Goal: Task Accomplishment & Management: Complete application form

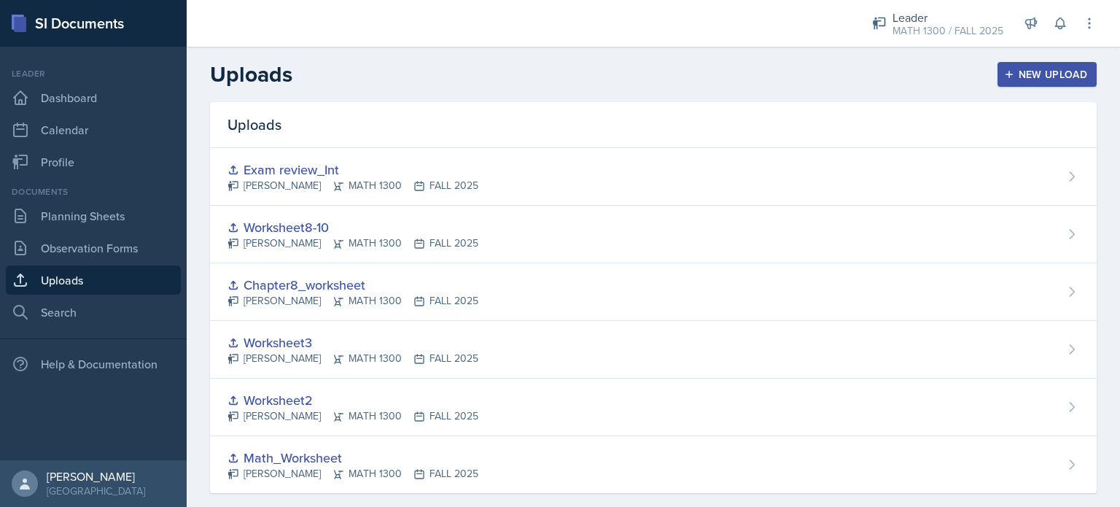
click at [1021, 66] on button "New Upload" at bounding box center [1047, 74] width 100 height 25
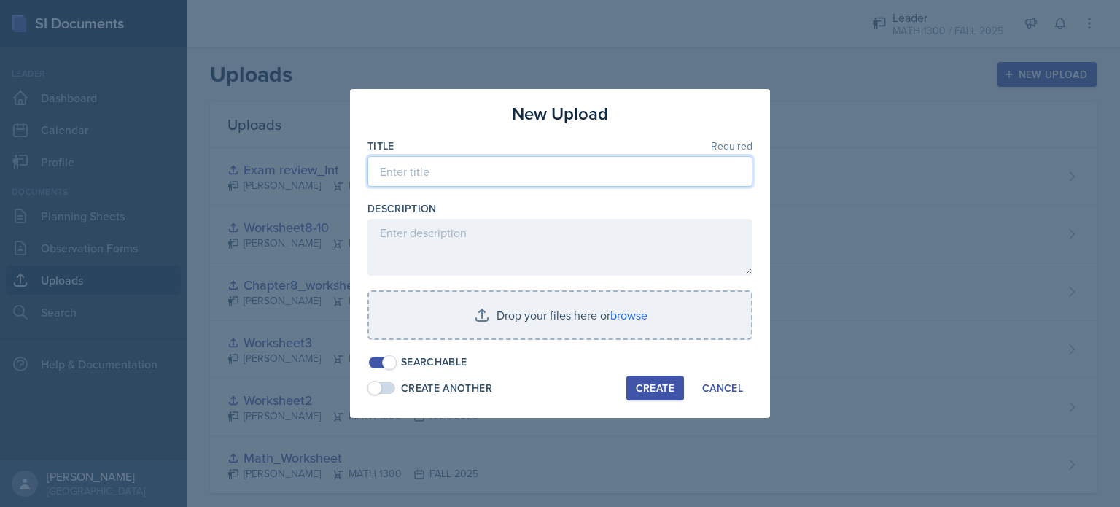
click at [548, 171] on input at bounding box center [559, 171] width 385 height 31
type input "Exam 1 Review"
click at [640, 384] on div "Create" at bounding box center [655, 388] width 39 height 12
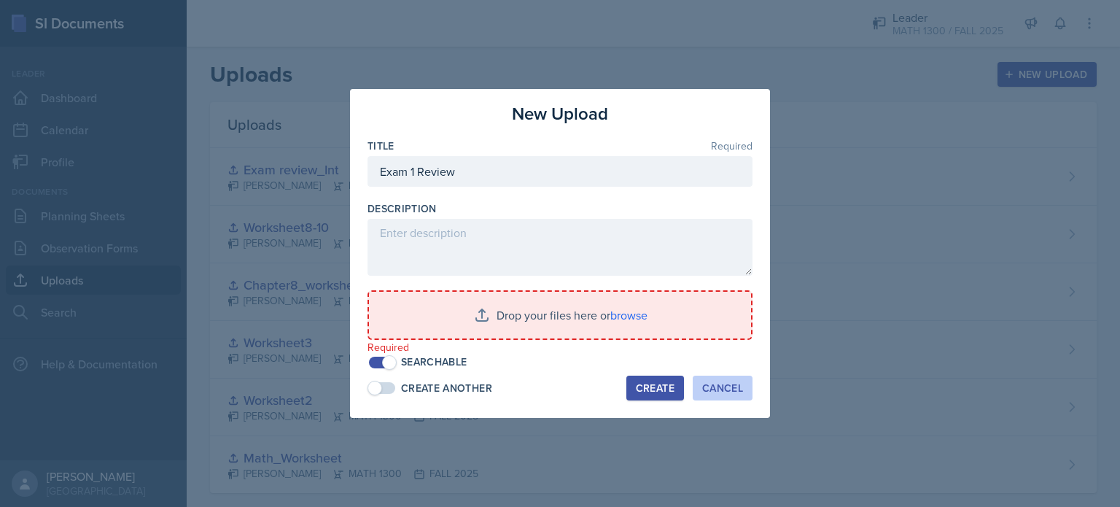
click at [700, 385] on button "Cancel" at bounding box center [723, 387] width 60 height 25
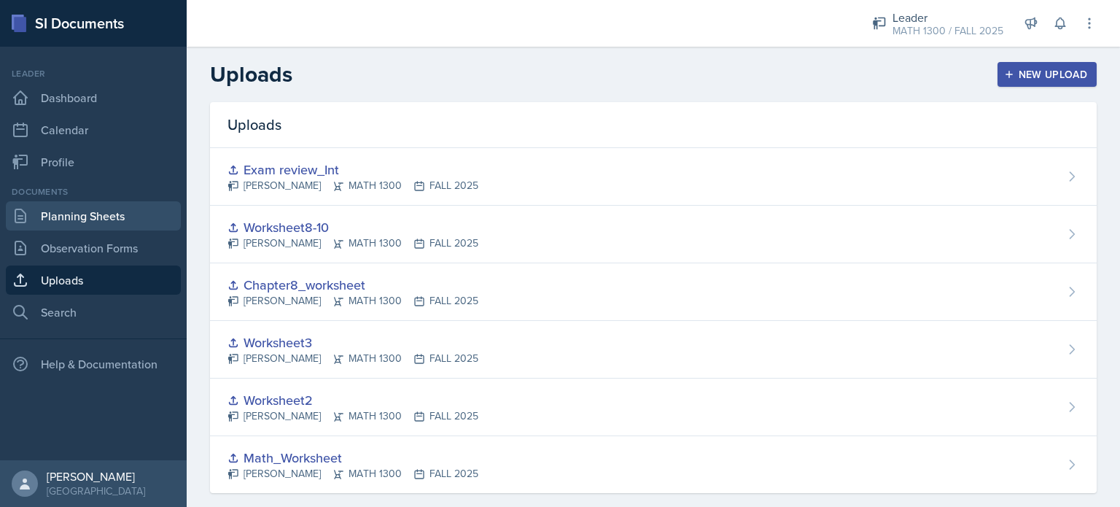
click at [93, 209] on link "Planning Sheets" at bounding box center [93, 215] width 175 height 29
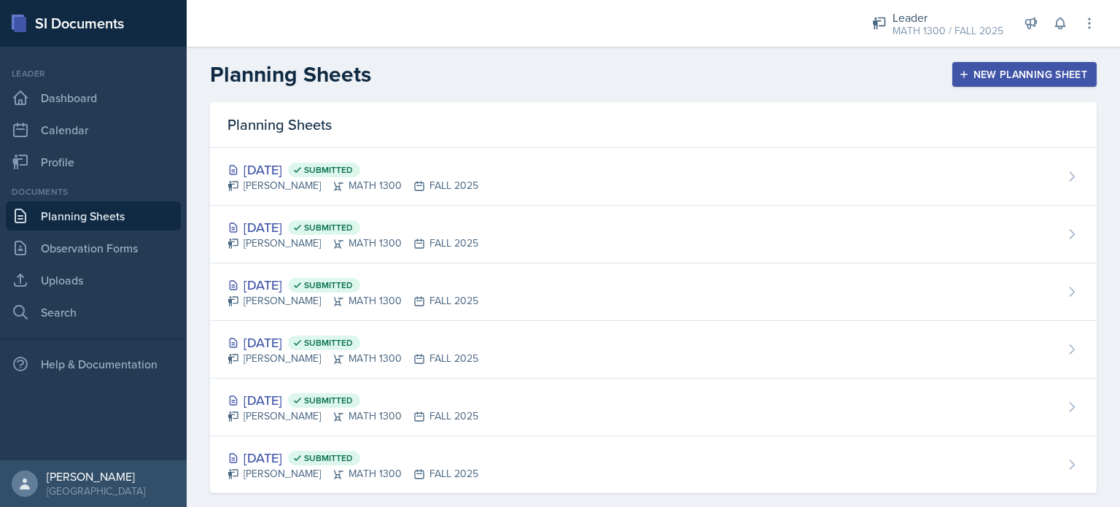
click at [1006, 71] on div "New Planning Sheet" at bounding box center [1024, 75] width 125 height 12
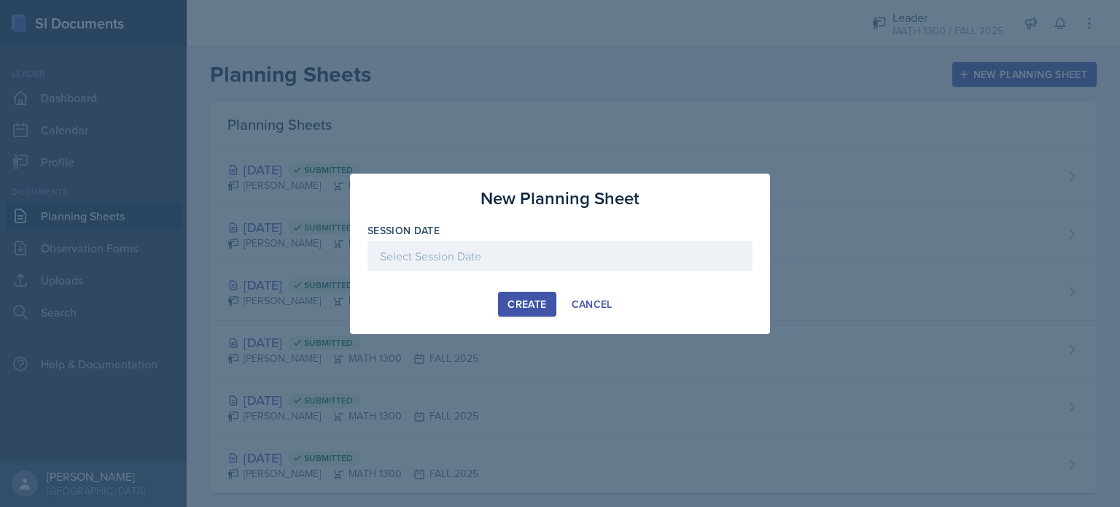
click at [544, 254] on div at bounding box center [559, 256] width 385 height 31
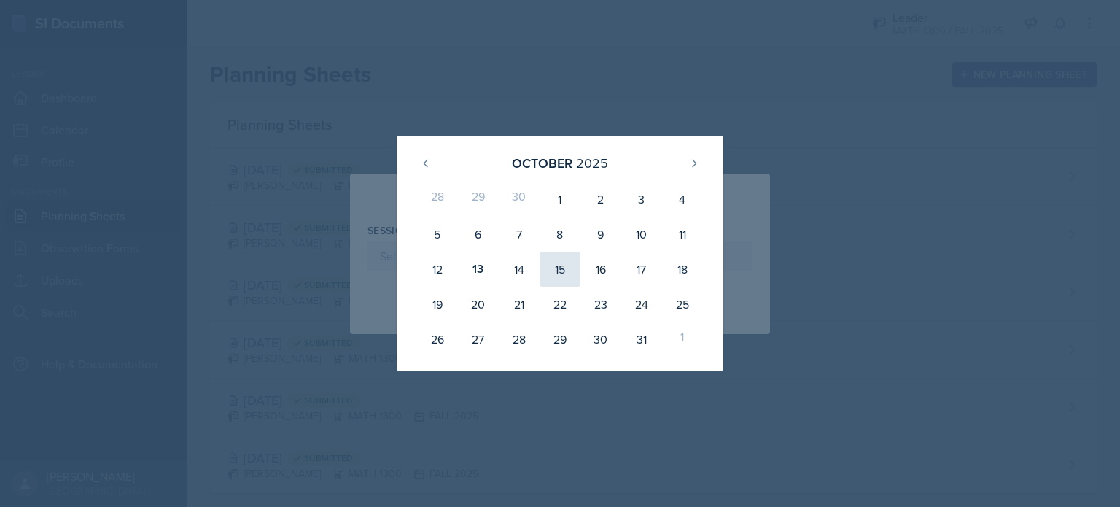
click at [567, 275] on div "15" at bounding box center [559, 268] width 41 height 35
type input "[DATE]"
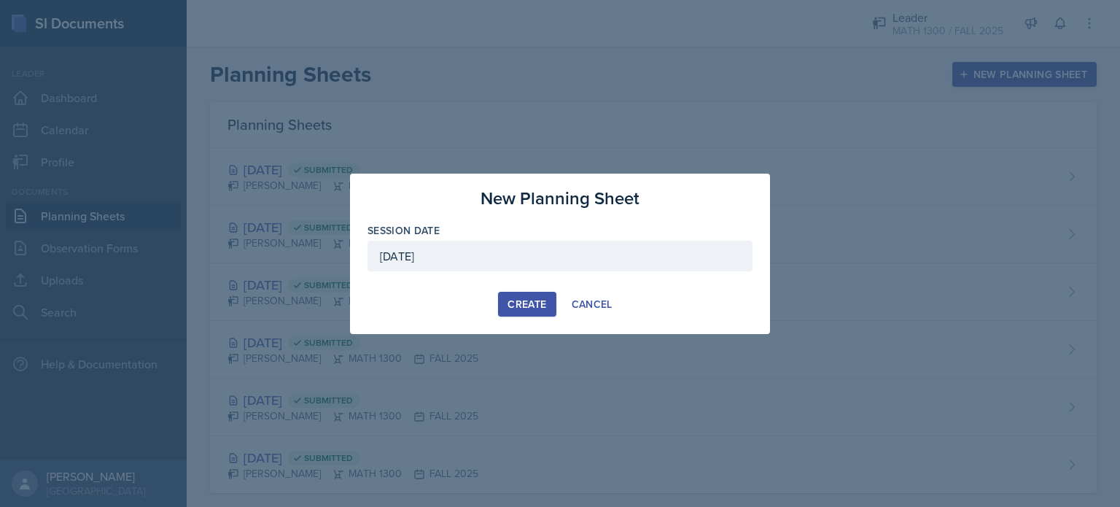
click at [530, 298] on div "Create" at bounding box center [526, 304] width 39 height 12
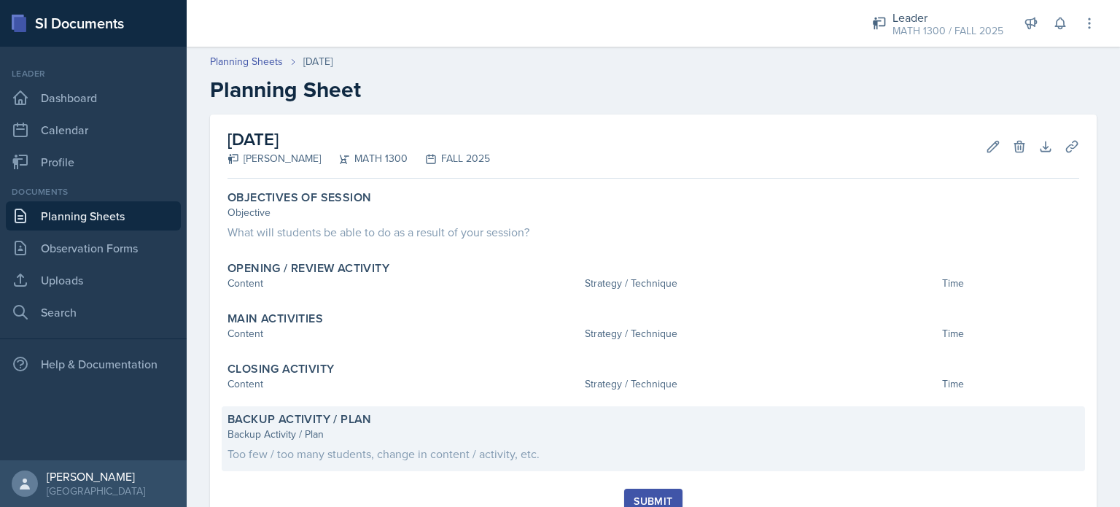
drag, startPoint x: 229, startPoint y: 136, endPoint x: 566, endPoint y: 450, distance: 460.6
click at [566, 450] on div "[DATE] [PERSON_NAME] MATH 1300 FALL 2025 Edit Delete Download Uploads Autosavin…" at bounding box center [653, 322] width 886 height 416
copy div "[DATE] [PERSON_NAME] MATH 1300 FALL 2025 Edit Delete Download Uploads Autosavin…"
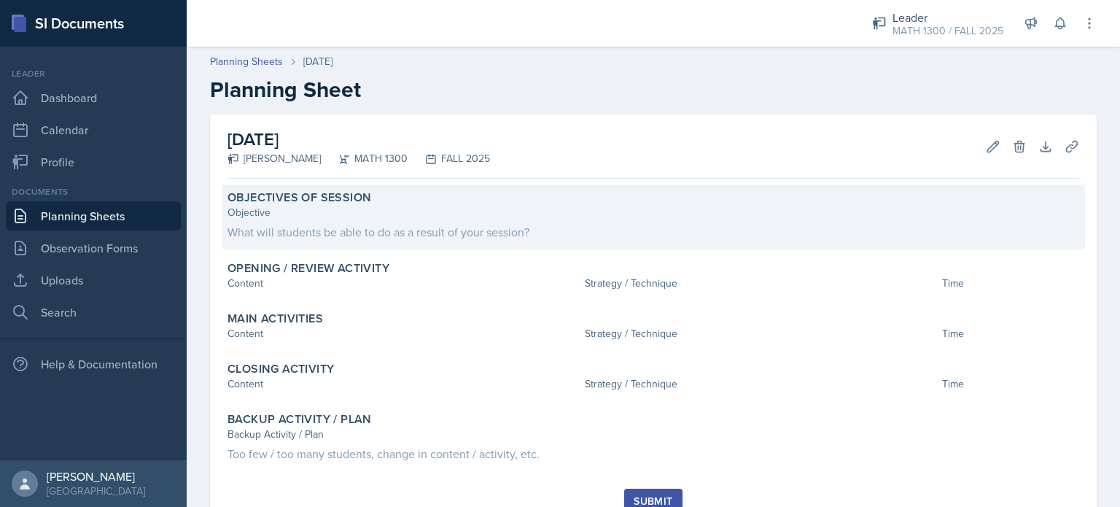
click at [356, 242] on div "Objectives of Session Objective What will students be able to do as a result of…" at bounding box center [653, 216] width 863 height 65
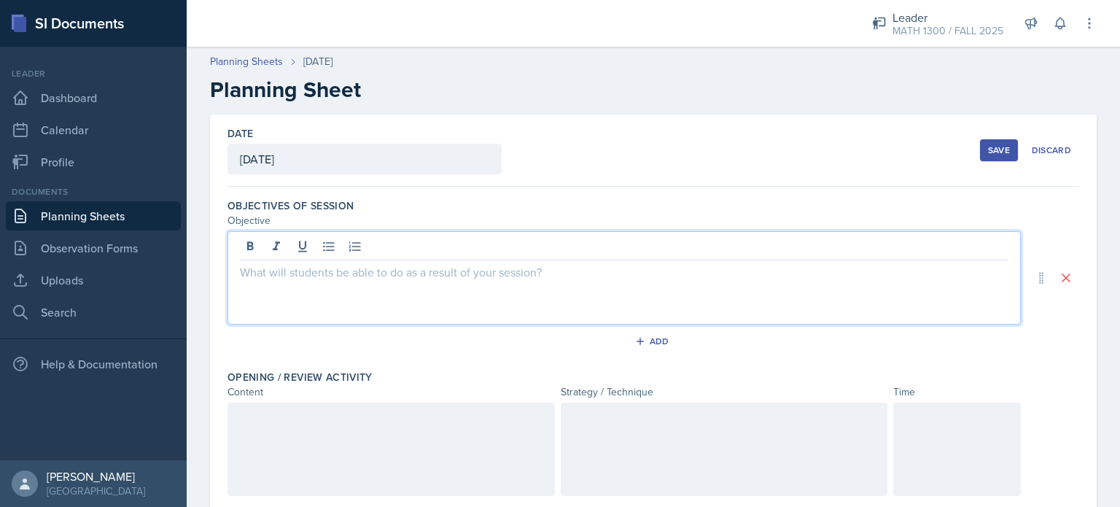
click at [356, 242] on div at bounding box center [623, 277] width 793 height 93
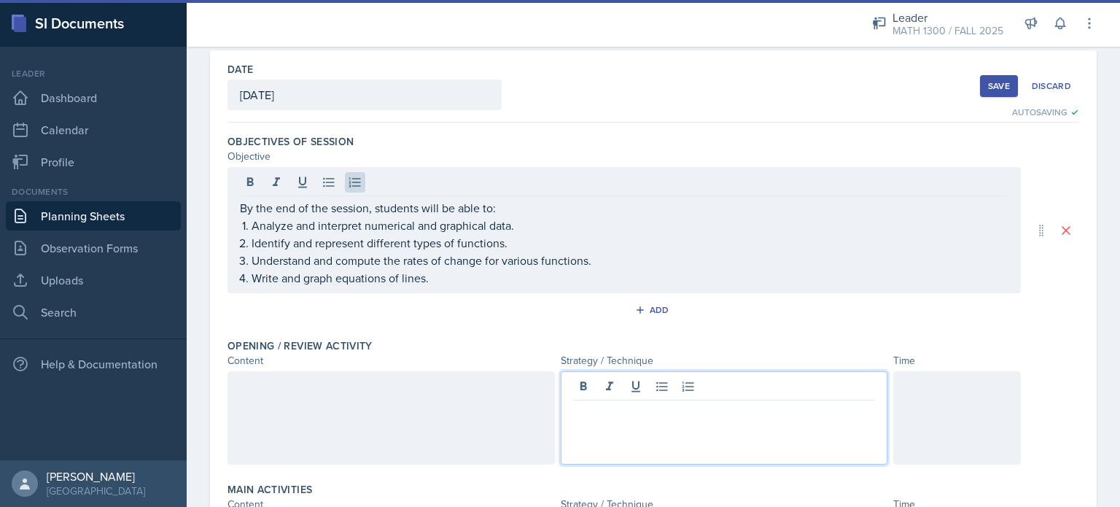
click at [611, 392] on div at bounding box center [724, 417] width 327 height 93
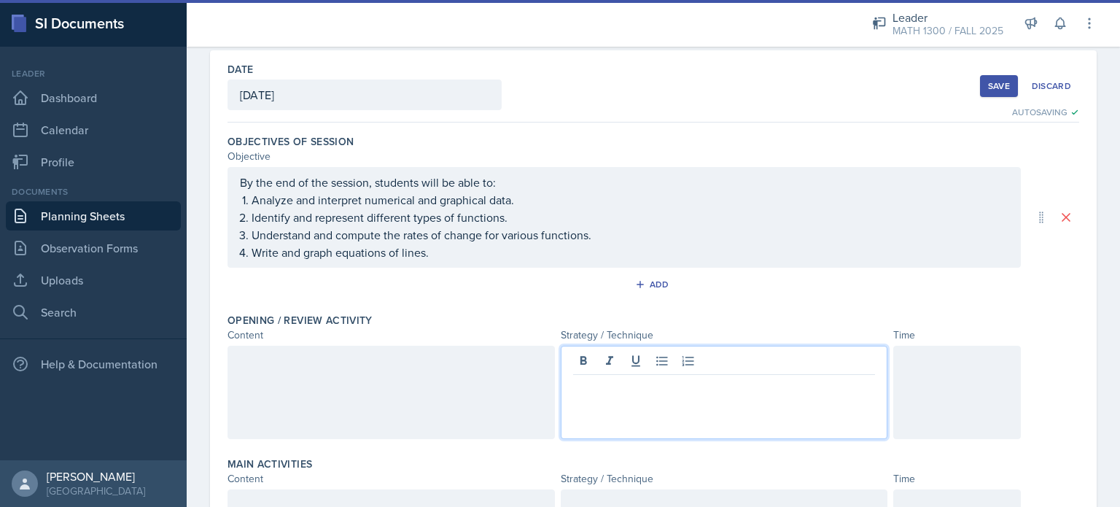
scroll to position [38, 0]
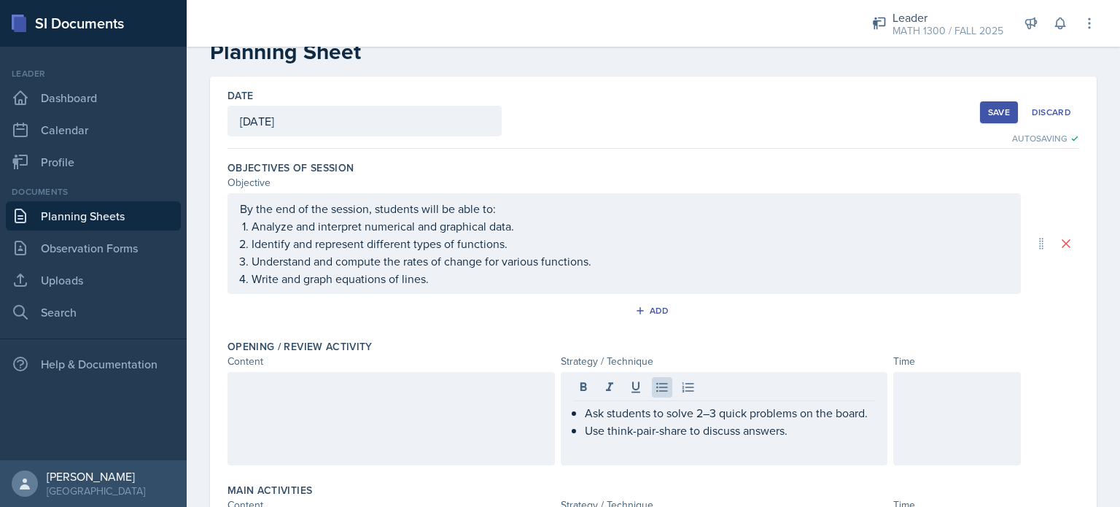
click at [448, 421] on div at bounding box center [390, 418] width 327 height 93
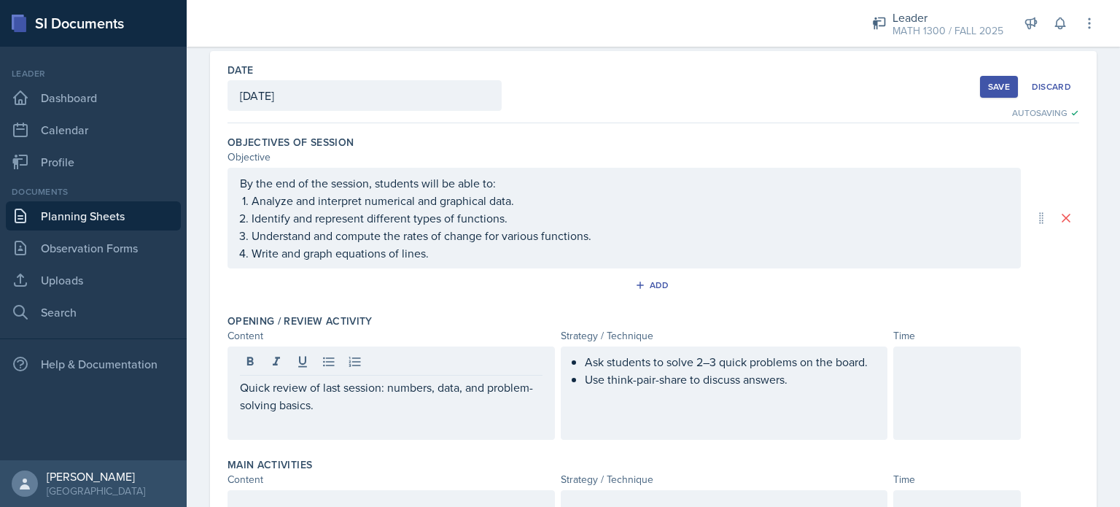
click at [869, 359] on div "Ask students to solve 2–3 quick problems on the board. Use think-pair-share to …" at bounding box center [724, 392] width 327 height 93
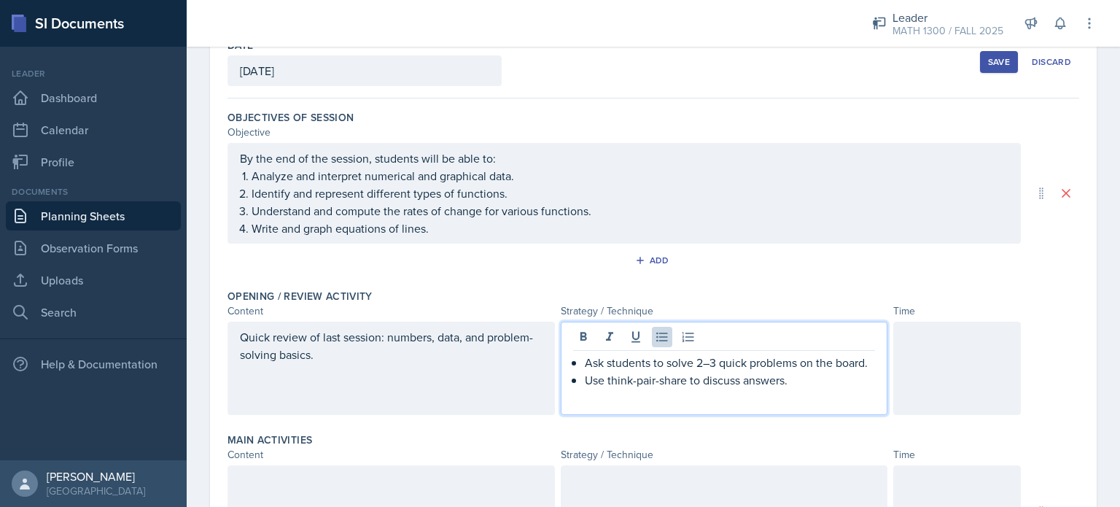
click at [865, 365] on p "Ask students to solve 2–3 quick problems on the board." at bounding box center [730, 362] width 291 height 17
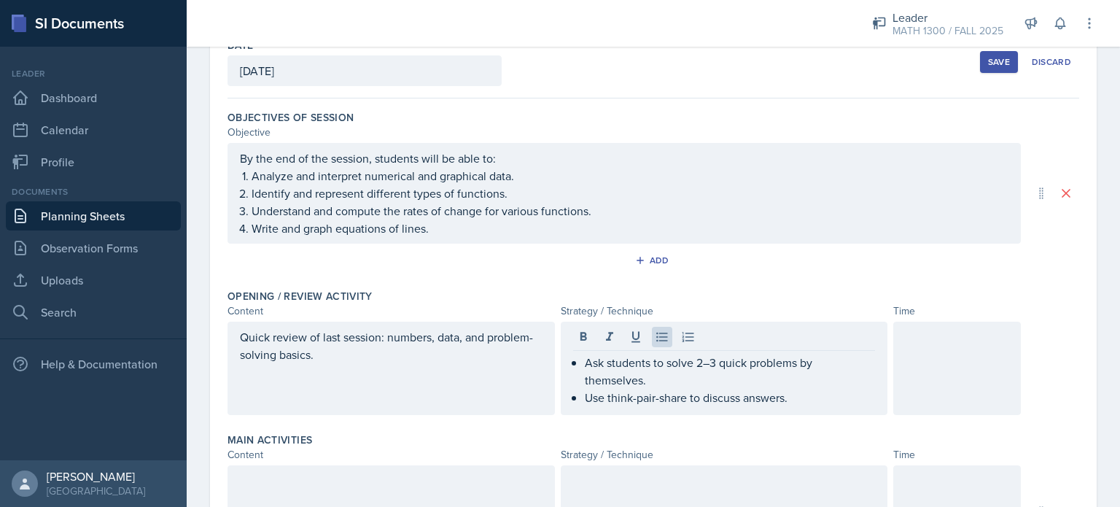
click at [986, 364] on div at bounding box center [957, 367] width 128 height 93
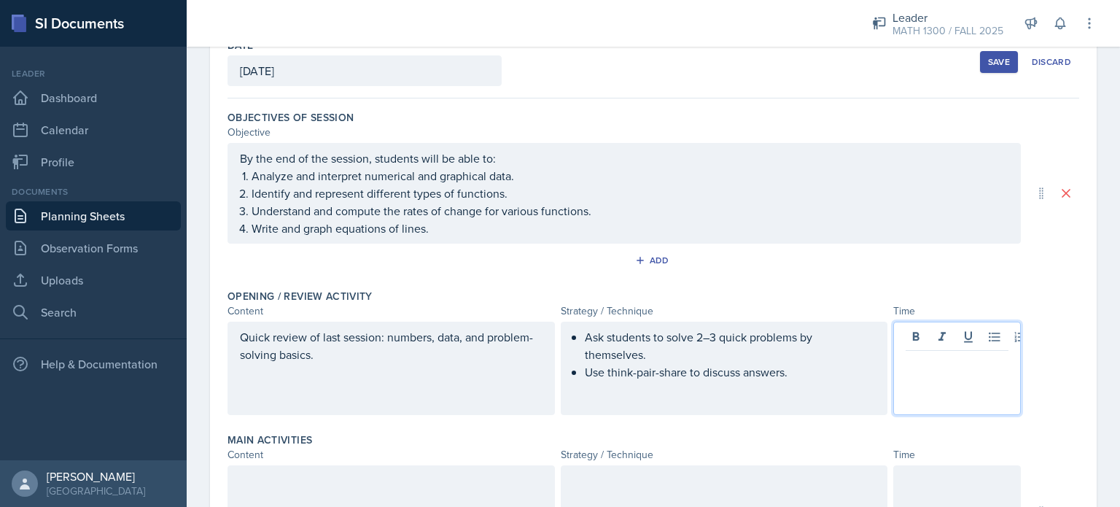
scroll to position [114, 0]
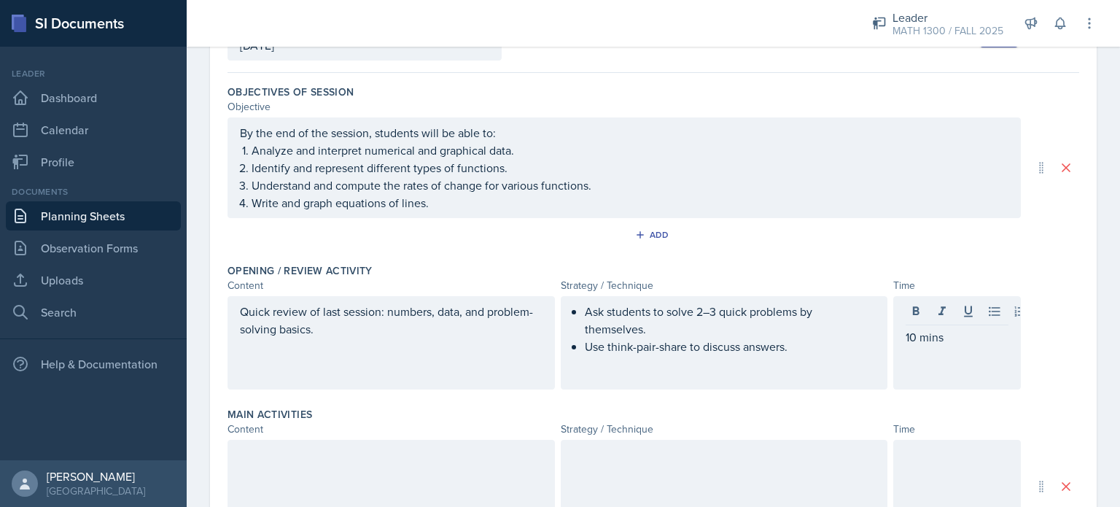
click at [287, 464] on div at bounding box center [390, 486] width 327 height 93
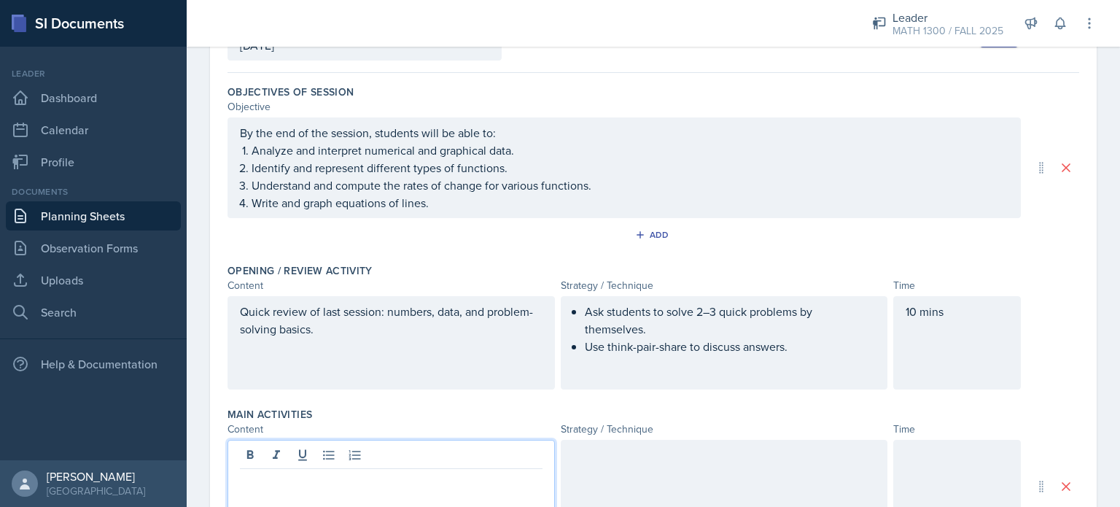
scroll to position [139, 0]
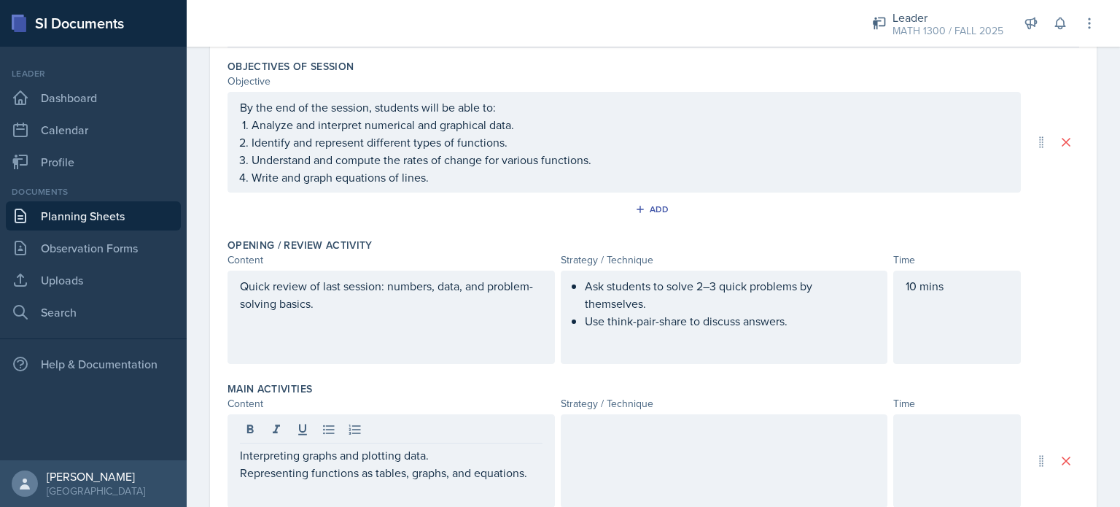
click at [561, 445] on div at bounding box center [724, 460] width 327 height 93
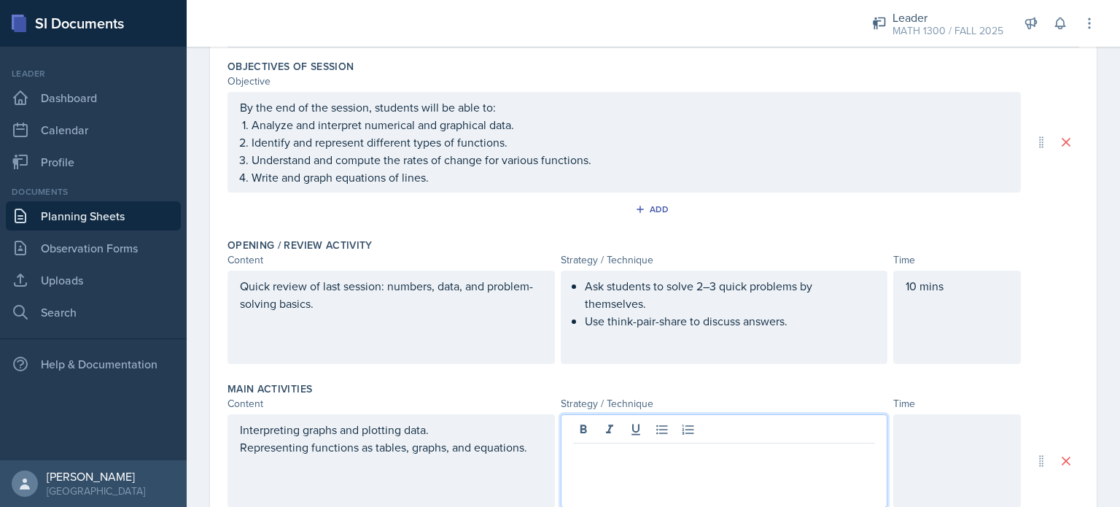
scroll to position [165, 0]
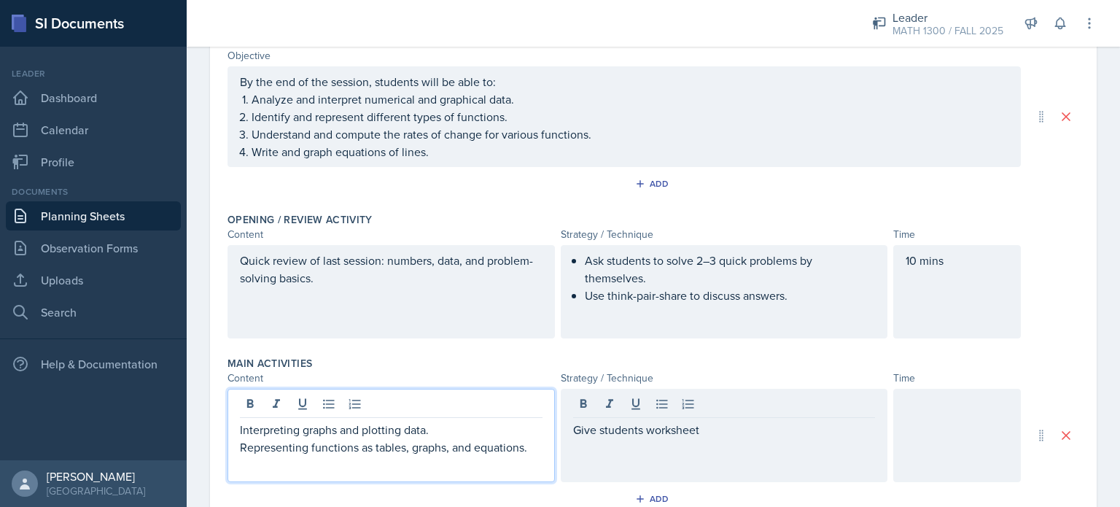
click at [527, 422] on div "Interpreting graphs and plotting data. Representing functions as tables, graphs…" at bounding box center [391, 447] width 303 height 52
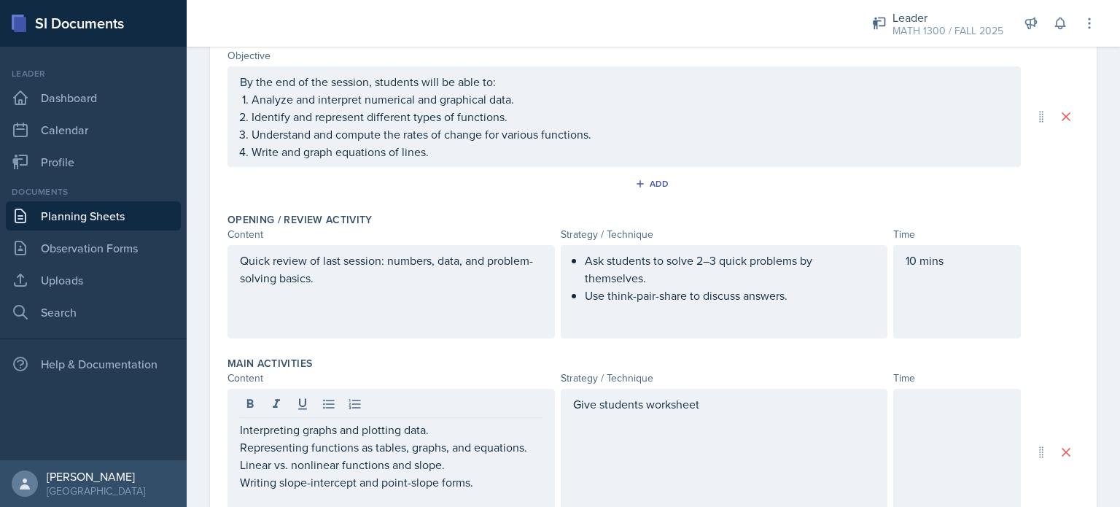
click at [730, 421] on div "Give students worksheet" at bounding box center [724, 452] width 327 height 126
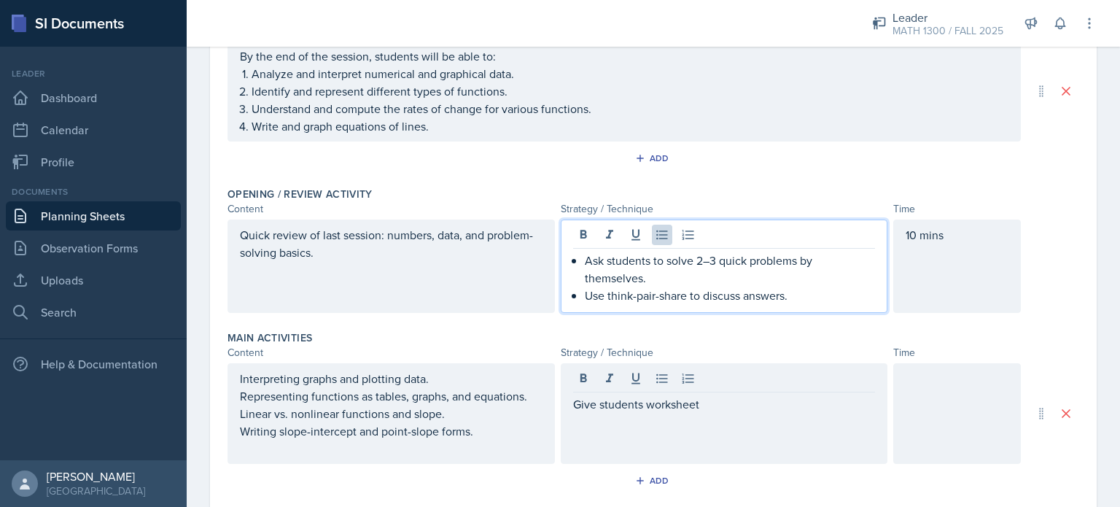
click at [572, 238] on div "Ask students to solve 2–3 quick problems by themselves. Use think-pair-share to…" at bounding box center [724, 265] width 327 height 93
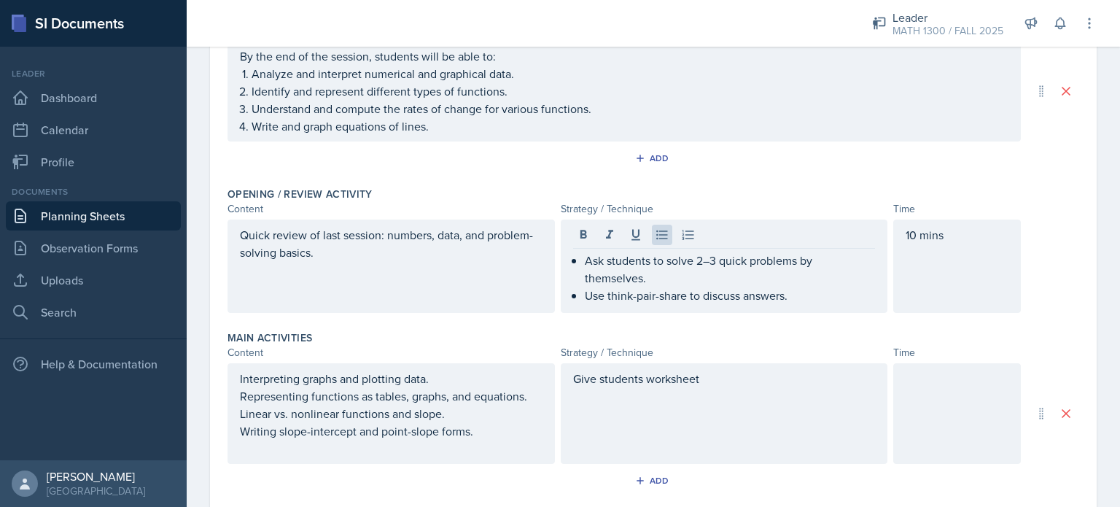
click at [566, 375] on div "Give students worksheet" at bounding box center [724, 413] width 327 height 101
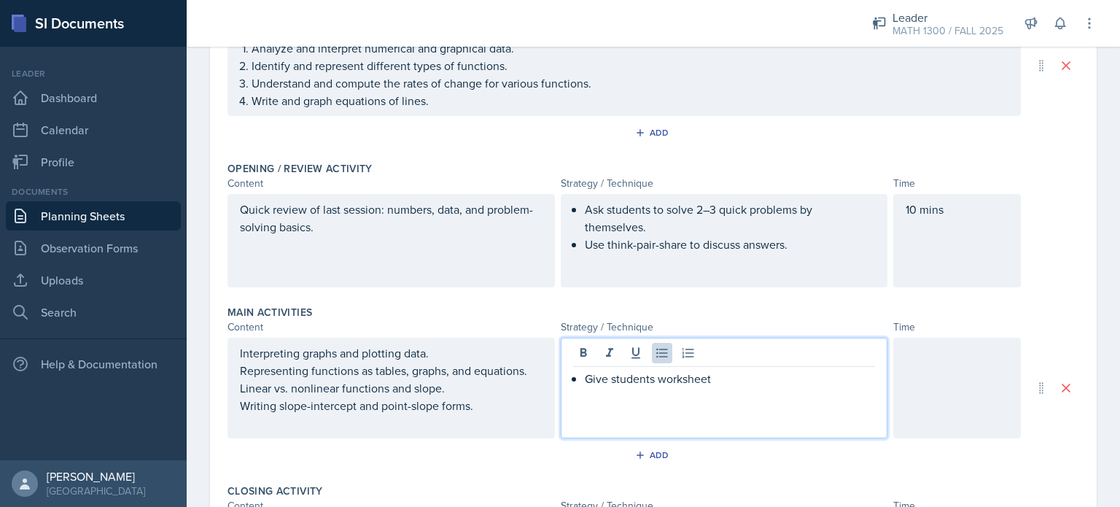
click at [711, 375] on p "Give students worksheet" at bounding box center [730, 378] width 291 height 17
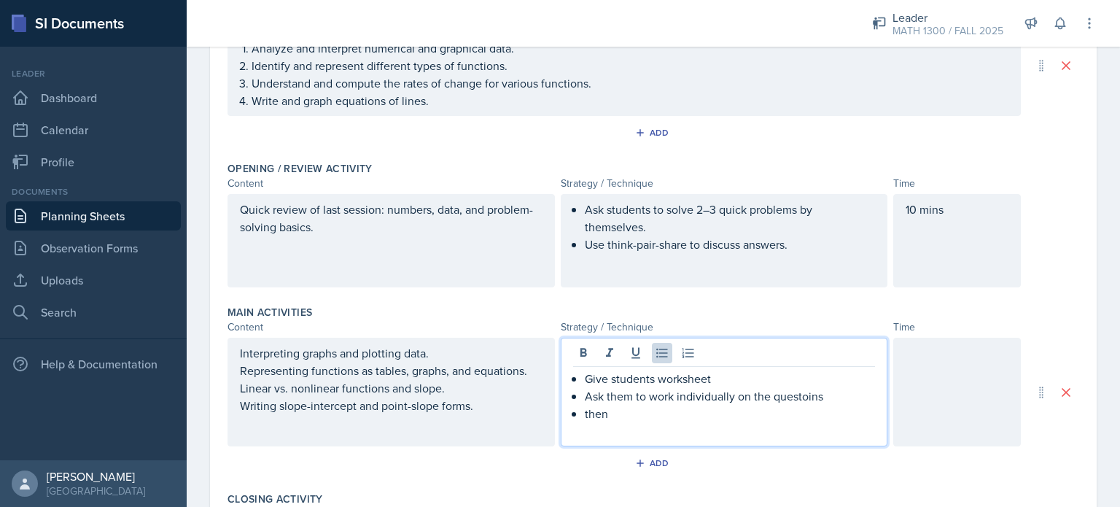
click at [796, 399] on p "Ask them to work individually on the questoins" at bounding box center [730, 395] width 291 height 17
click at [800, 395] on p "Ask them to work individually on the questoins" at bounding box center [730, 395] width 291 height 17
drag, startPoint x: 574, startPoint y: 411, endPoint x: 591, endPoint y: 413, distance: 17.6
click at [591, 413] on div "Give students worksheet Ask them to work individually on the questions then" at bounding box center [724, 405] width 303 height 70
click at [591, 413] on p "then" at bounding box center [730, 413] width 291 height 17
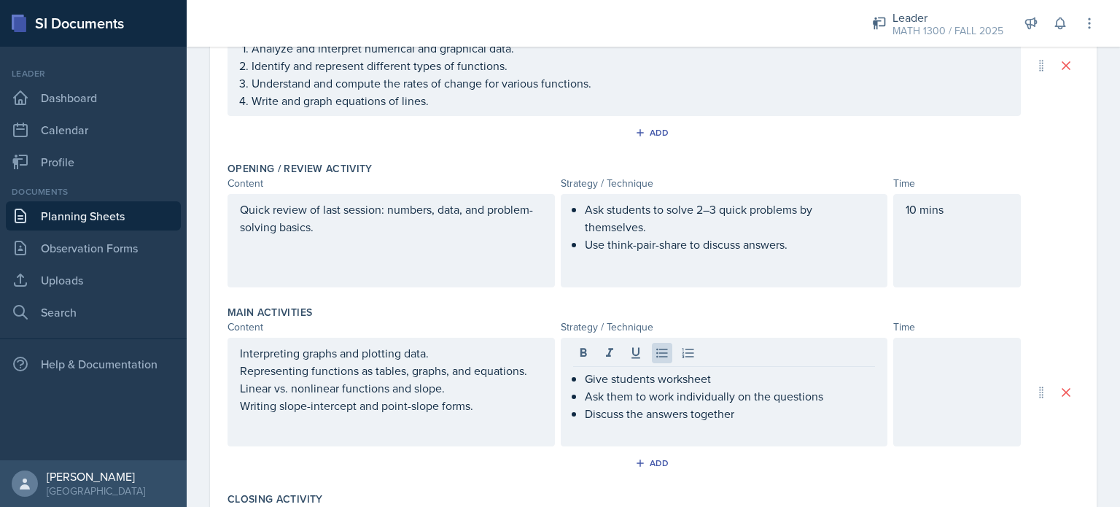
click at [916, 387] on div at bounding box center [957, 392] width 128 height 109
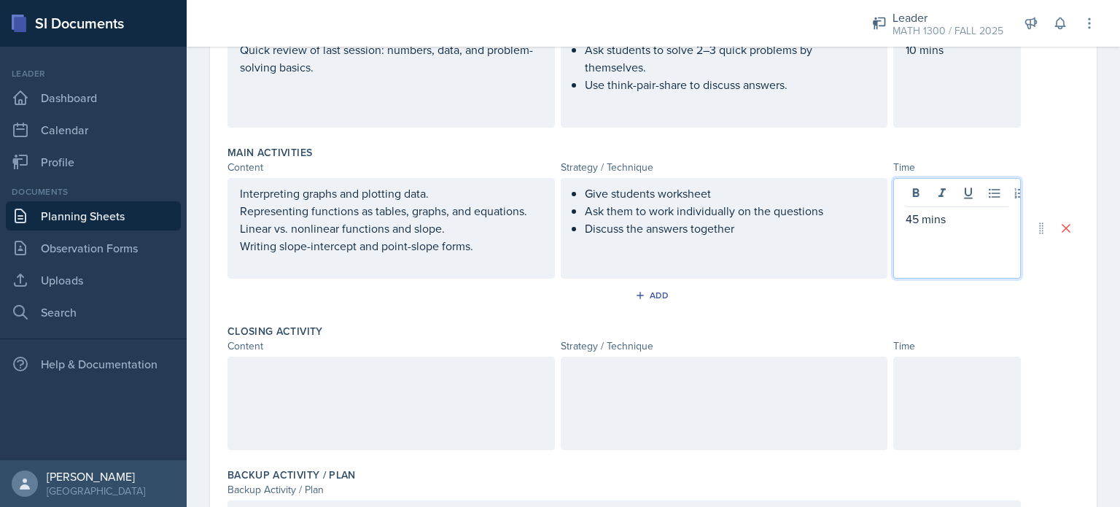
scroll to position [376, 0]
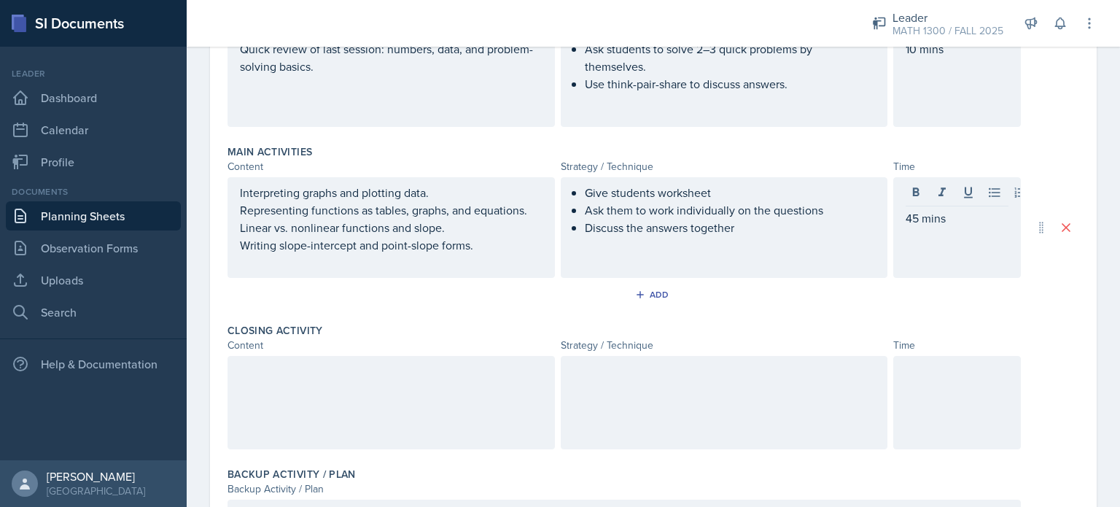
click at [233, 190] on div "Interpreting graphs and plotting data. Representing functions as tables, graphs…" at bounding box center [390, 227] width 327 height 101
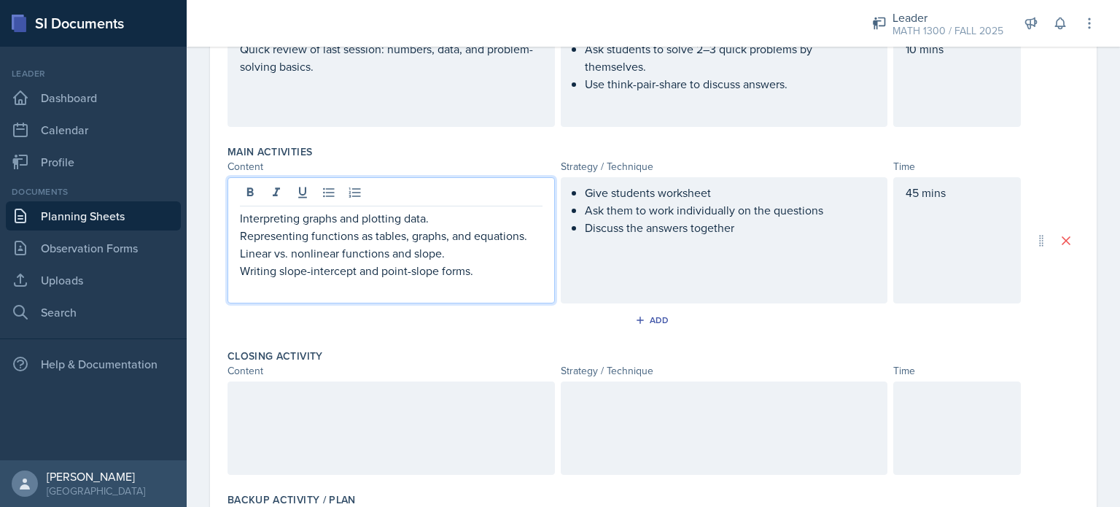
scroll to position [402, 0]
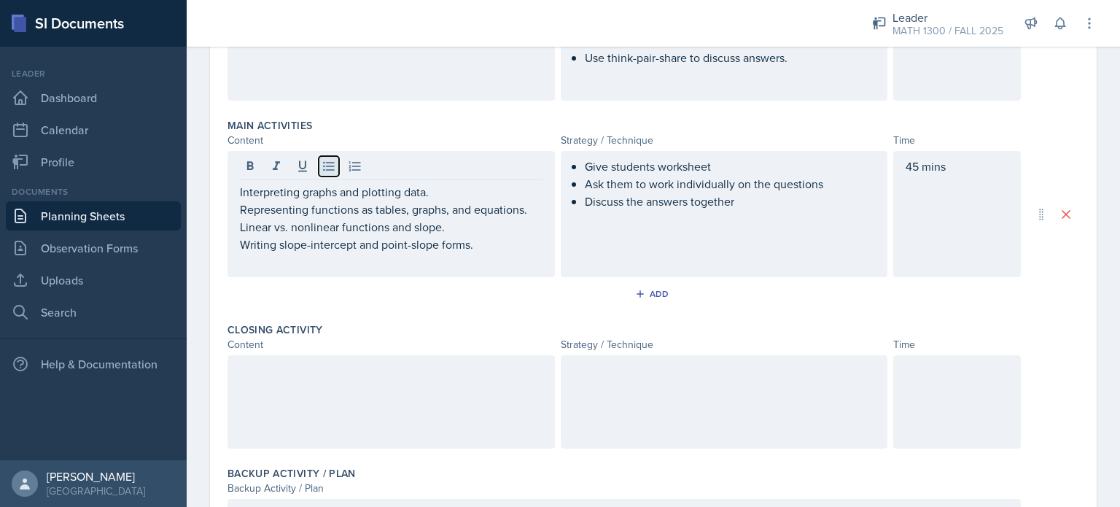
click at [324, 174] on button at bounding box center [329, 166] width 20 height 20
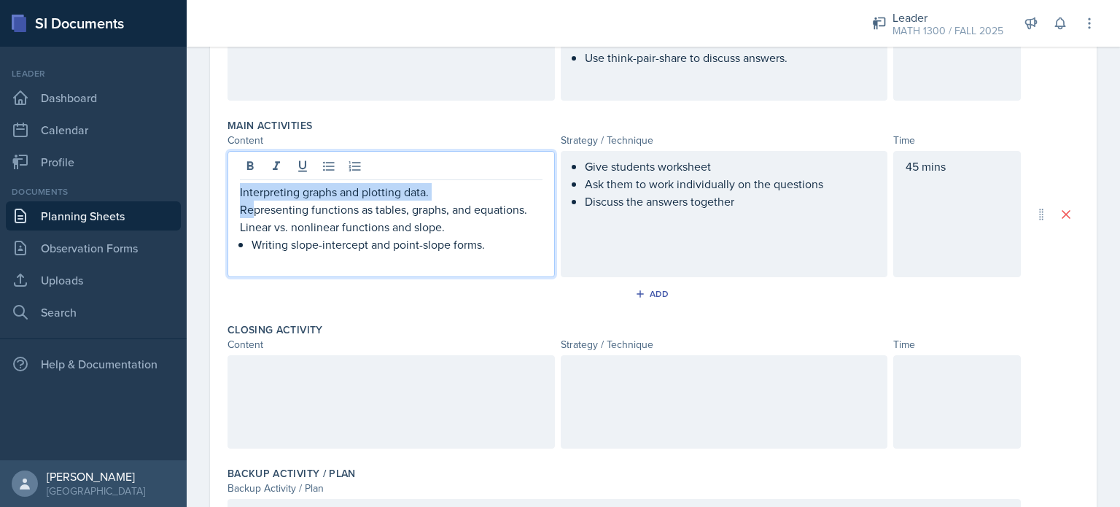
drag, startPoint x: 254, startPoint y: 208, endPoint x: 233, endPoint y: 198, distance: 22.8
click at [233, 198] on div "Interpreting graphs and plotting data. Representing functions as tables, graphs…" at bounding box center [390, 214] width 327 height 126
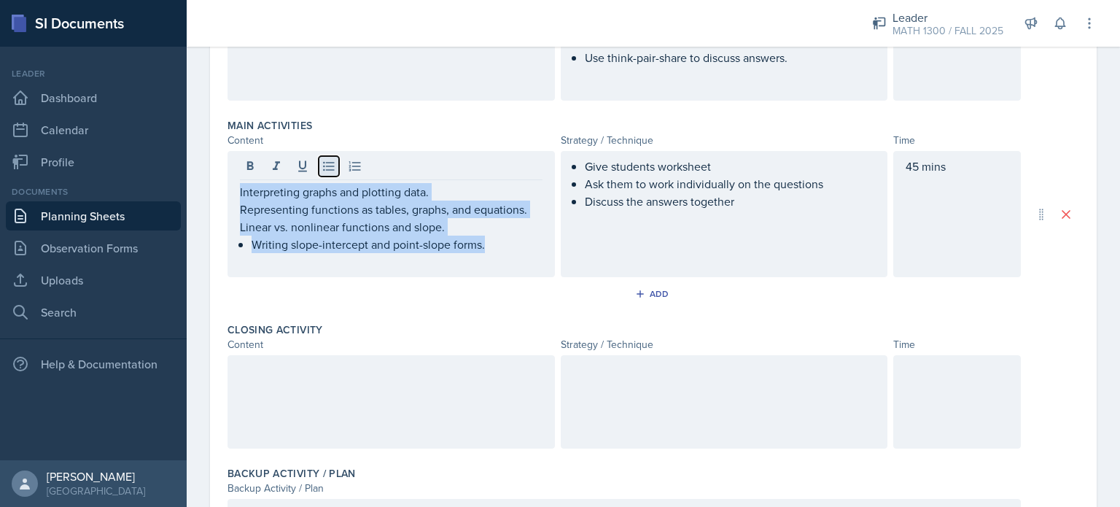
click at [325, 160] on icon at bounding box center [328, 166] width 15 height 15
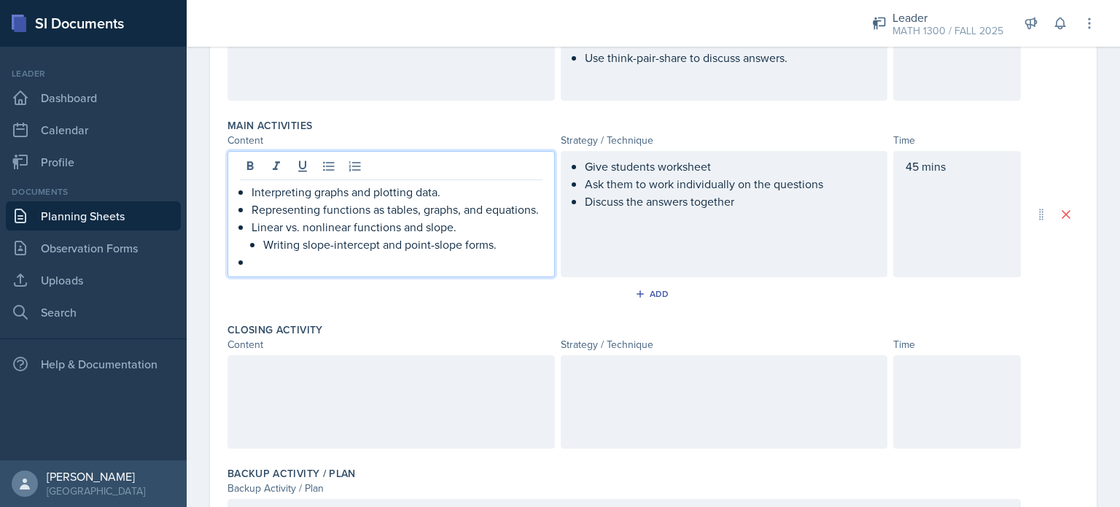
click at [248, 268] on div "Interpreting graphs and plotting data. Representing functions as tables, graphs…" at bounding box center [391, 226] width 303 height 87
click at [263, 253] on li "Writing slope-intercept and point-slope forms." at bounding box center [402, 243] width 279 height 17
click at [254, 270] on p at bounding box center [396, 261] width 291 height 17
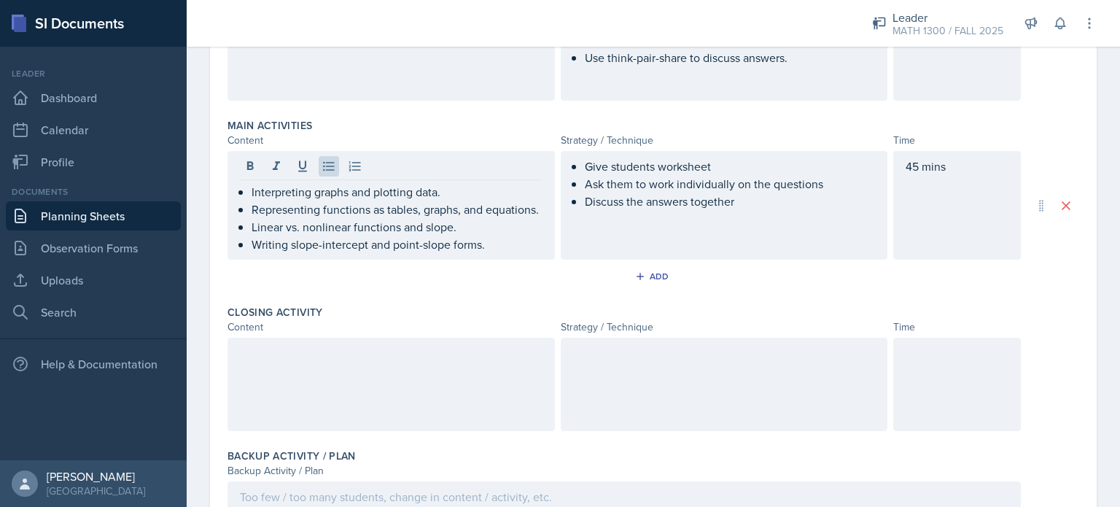
click at [270, 406] on div at bounding box center [390, 384] width 327 height 93
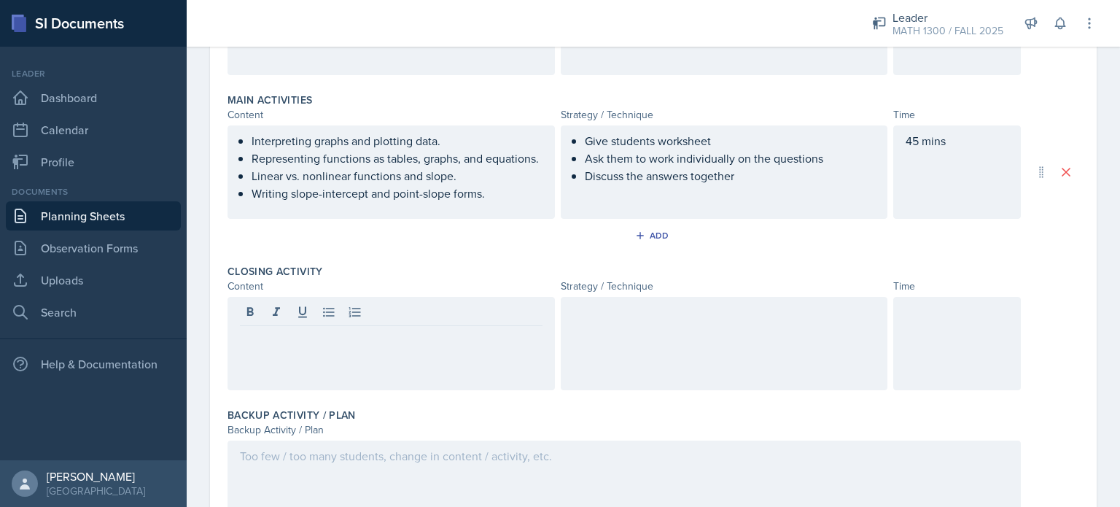
drag, startPoint x: 238, startPoint y: 144, endPoint x: 413, endPoint y: 224, distance: 193.1
click at [413, 219] on div "Interpreting graphs and plotting data. Representing functions as tables, graphs…" at bounding box center [390, 171] width 327 height 93
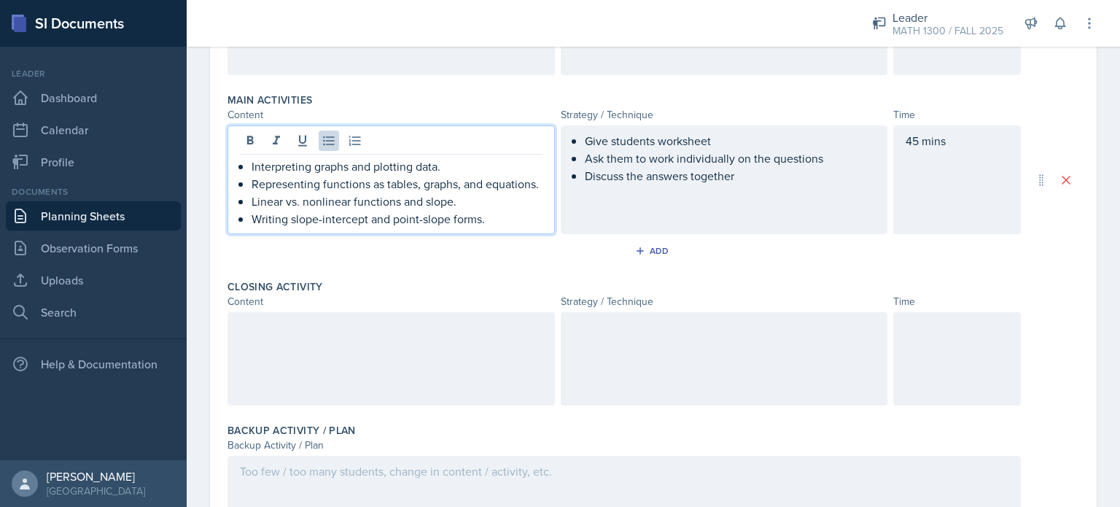
scroll to position [453, 0]
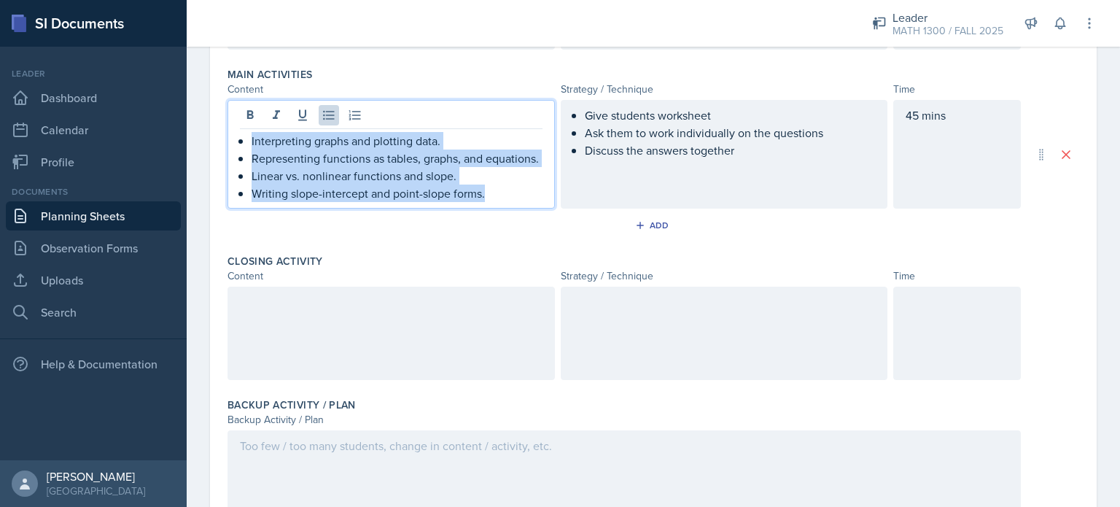
drag, startPoint x: 239, startPoint y: 141, endPoint x: 493, endPoint y: 219, distance: 265.6
click at [493, 208] on div "Interpreting graphs and plotting data. Representing functions as tables, graphs…" at bounding box center [390, 154] width 327 height 109
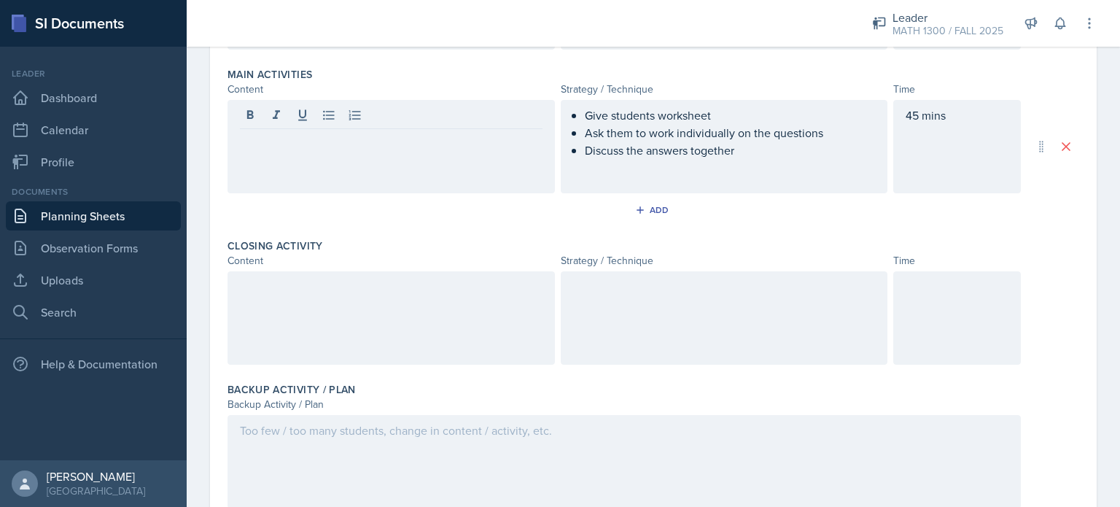
click at [364, 318] on div at bounding box center [390, 317] width 327 height 93
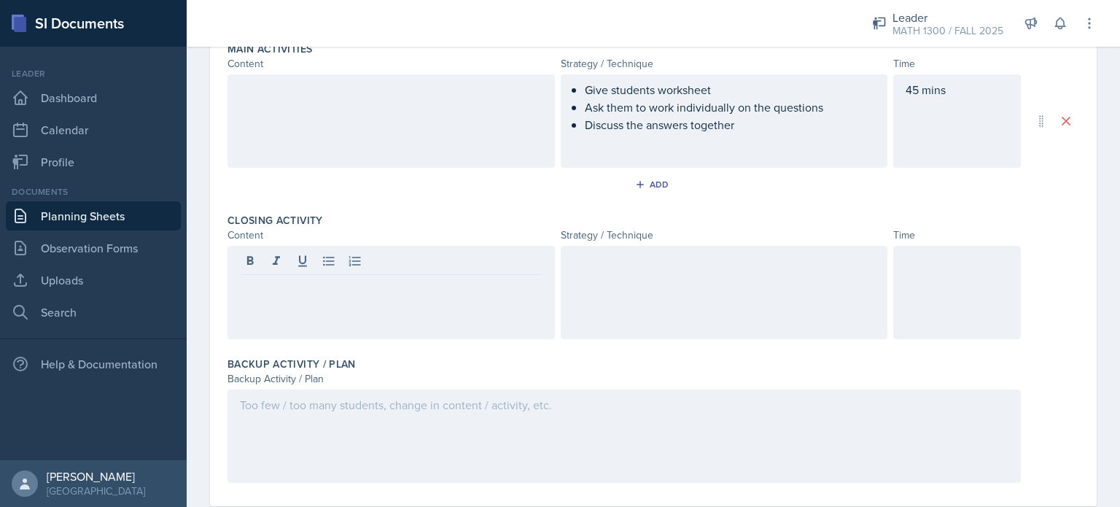
click at [280, 133] on div at bounding box center [390, 120] width 327 height 93
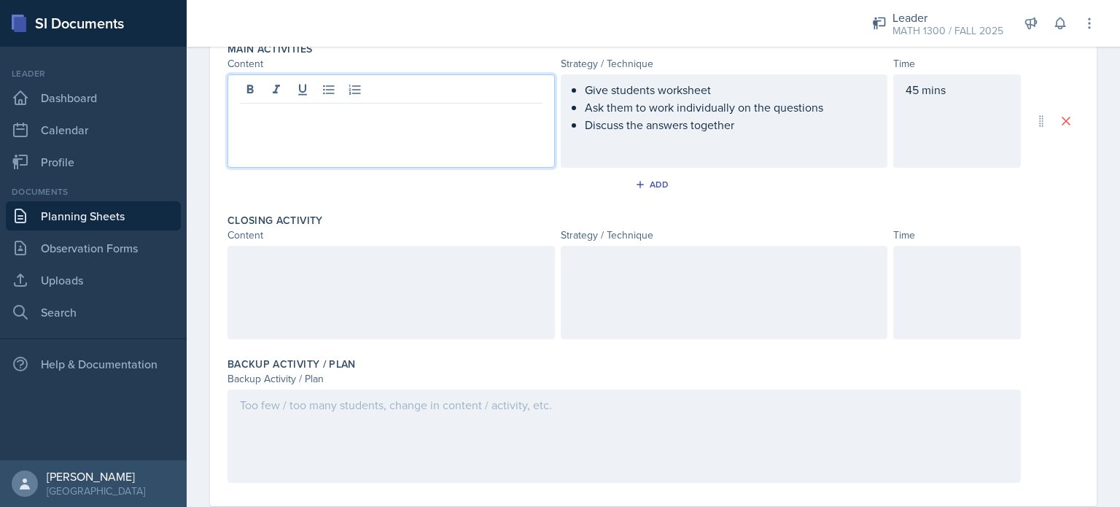
scroll to position [504, 0]
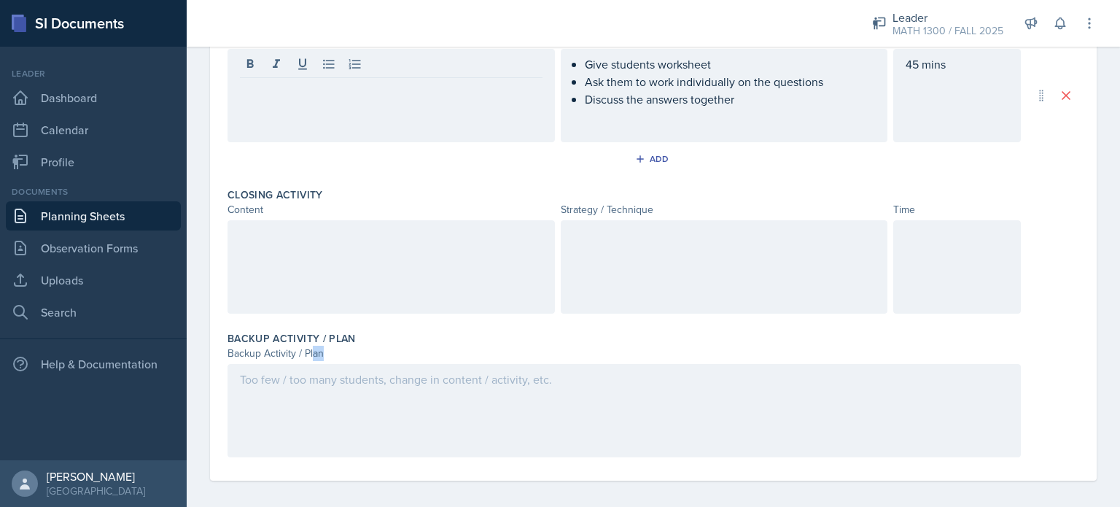
drag, startPoint x: 313, startPoint y: 352, endPoint x: 308, endPoint y: 397, distance: 44.8
click at [308, 397] on div "Backup Activity / Plan Backup Activity / Plan" at bounding box center [652, 397] width 851 height 144
click at [308, 397] on div at bounding box center [623, 410] width 793 height 93
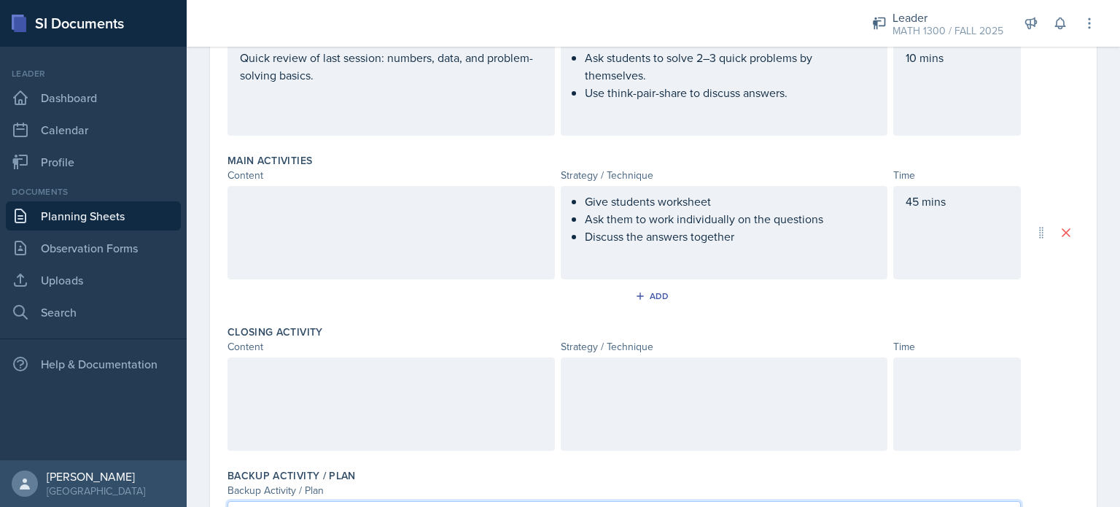
scroll to position [362, 0]
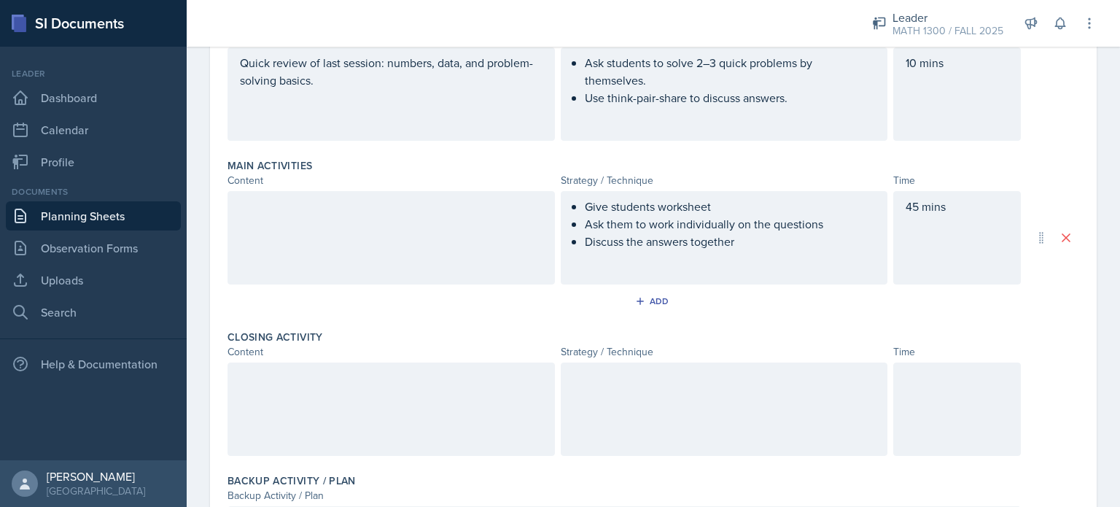
click at [361, 225] on div at bounding box center [390, 237] width 327 height 93
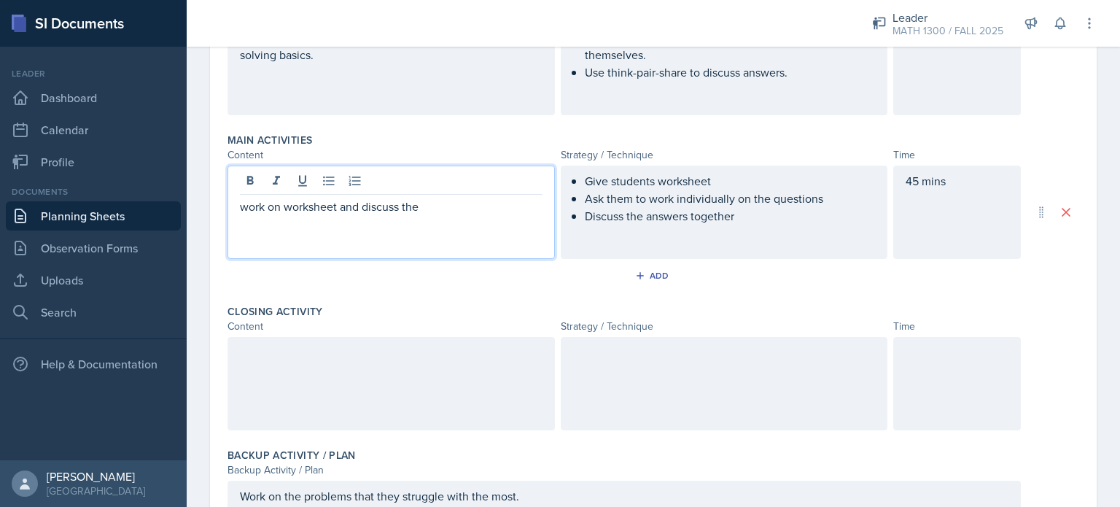
click at [246, 208] on p "work on worksheet and discuss the" at bounding box center [391, 206] width 303 height 17
click at [421, 203] on p "Work on worksheet and discuss the" at bounding box center [391, 206] width 303 height 17
click at [421, 203] on p "Work on worksheet and discuss the nswers" at bounding box center [391, 206] width 303 height 17
click at [424, 204] on p "Work on worksheet and discuss the nswers" at bounding box center [391, 206] width 303 height 17
click at [476, 206] on p "Work on worksheet and discuss the answers" at bounding box center [391, 206] width 303 height 17
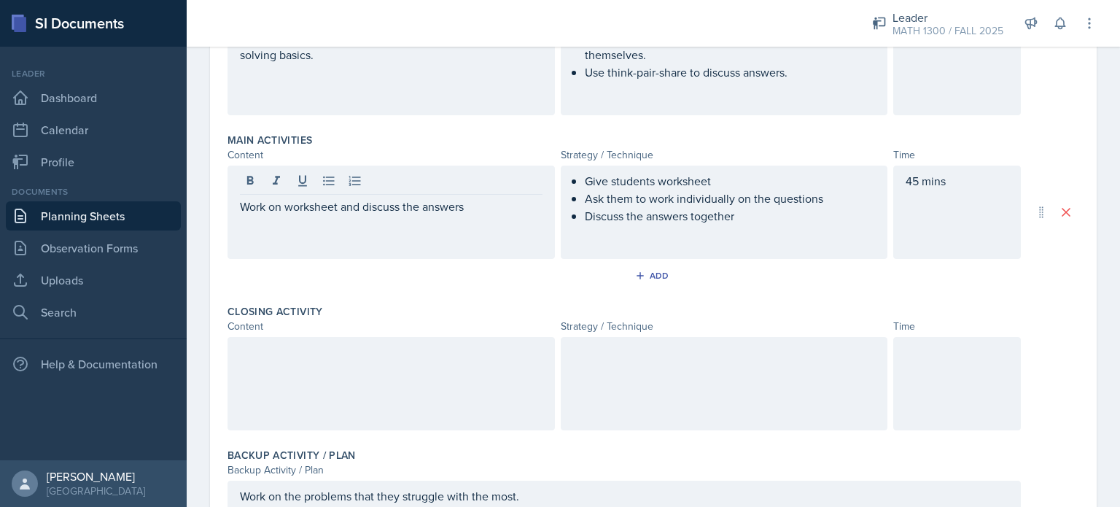
click at [343, 213] on div "Work on worksheet and discuss the answers" at bounding box center [390, 211] width 327 height 93
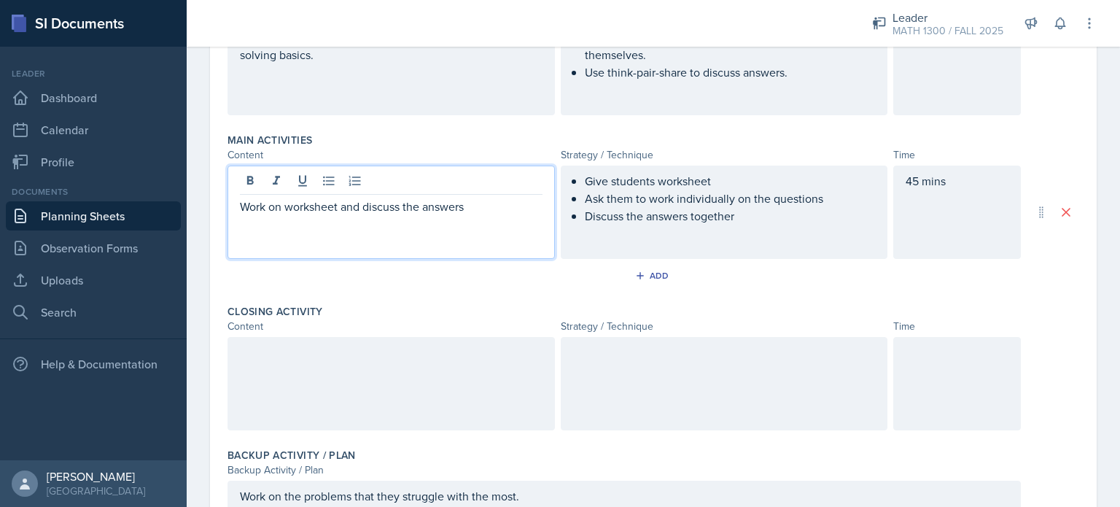
click at [337, 210] on p "Work on worksheet and discuss the answers" at bounding box center [391, 206] width 303 height 17
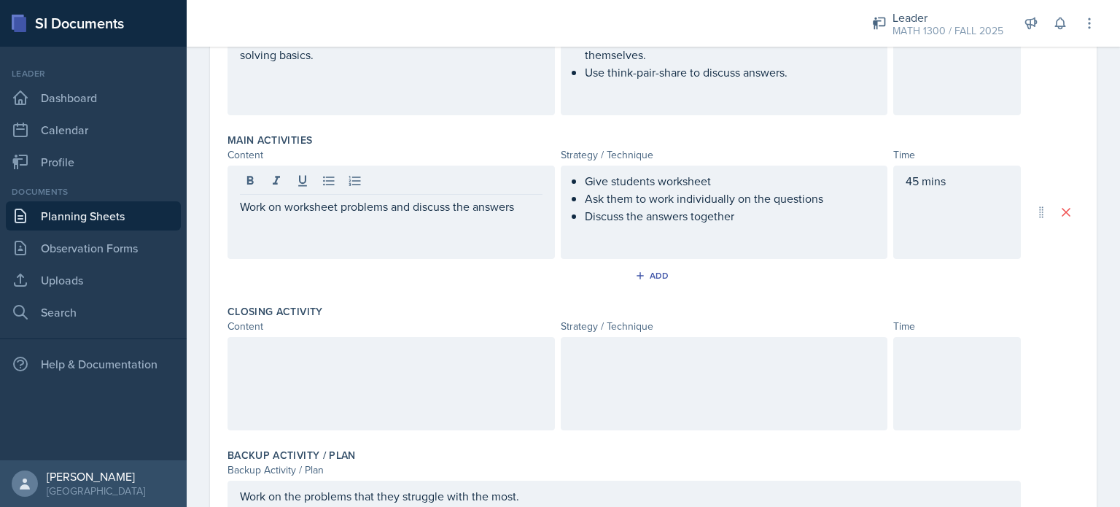
click at [280, 367] on div at bounding box center [390, 383] width 327 height 93
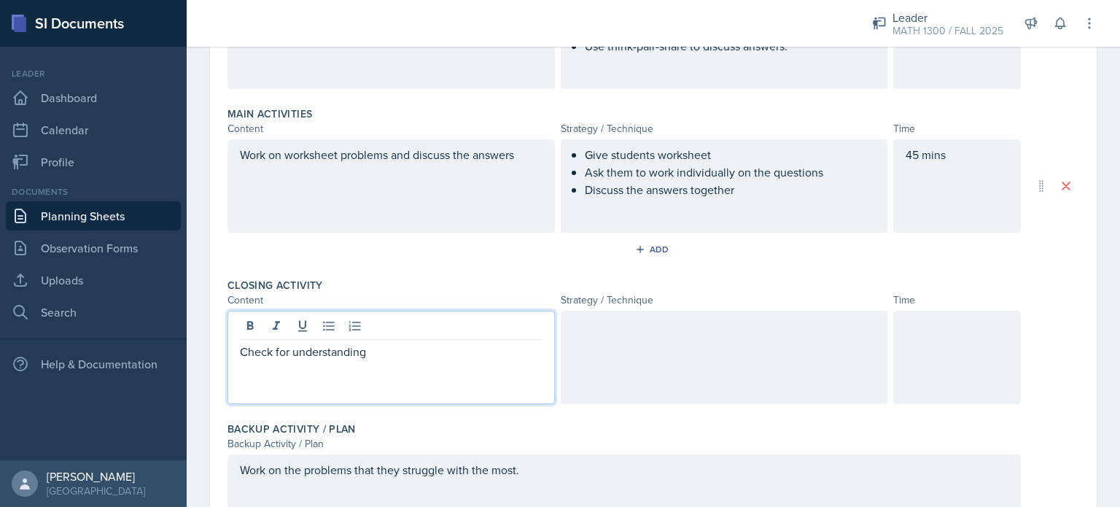
click at [529, 160] on div "Work on worksheet problems and discuss the answers" at bounding box center [390, 185] width 327 height 93
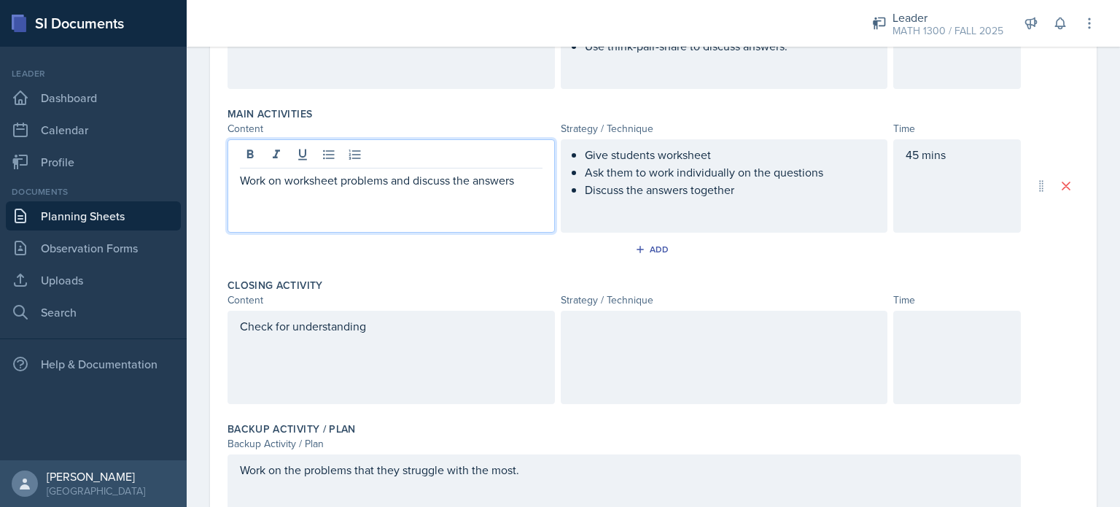
click at [241, 173] on p "Work on worksheet problems and discuss the answers" at bounding box center [391, 179] width 303 height 17
click at [277, 177] on p "Work on worksheet problems and discuss the answers" at bounding box center [391, 179] width 303 height 17
click at [280, 177] on p "Work on worksheet problems and discuss the answers" at bounding box center [391, 179] width 303 height 17
click at [453, 338] on div "Check for understanding" at bounding box center [390, 357] width 327 height 93
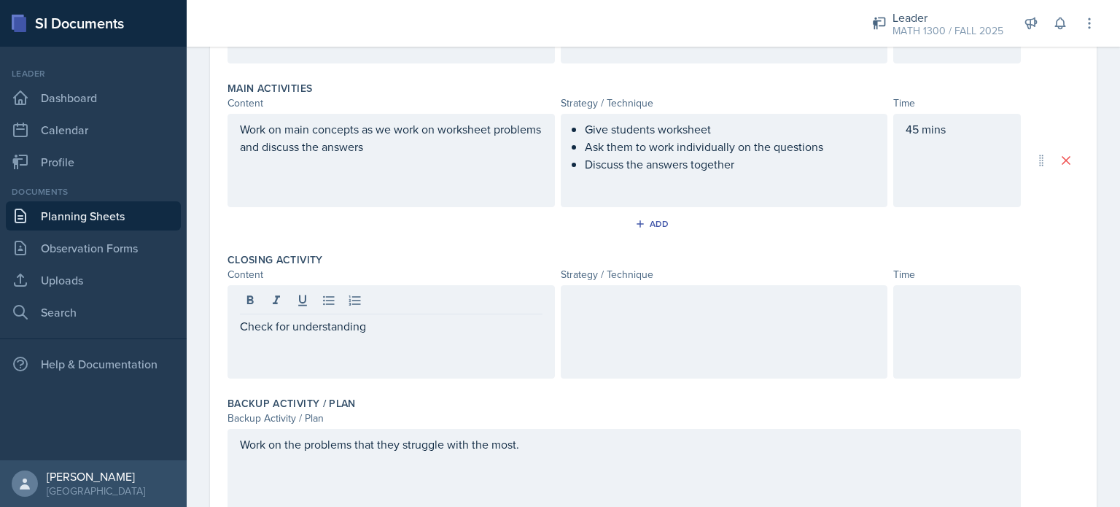
click at [585, 321] on div at bounding box center [724, 331] width 327 height 93
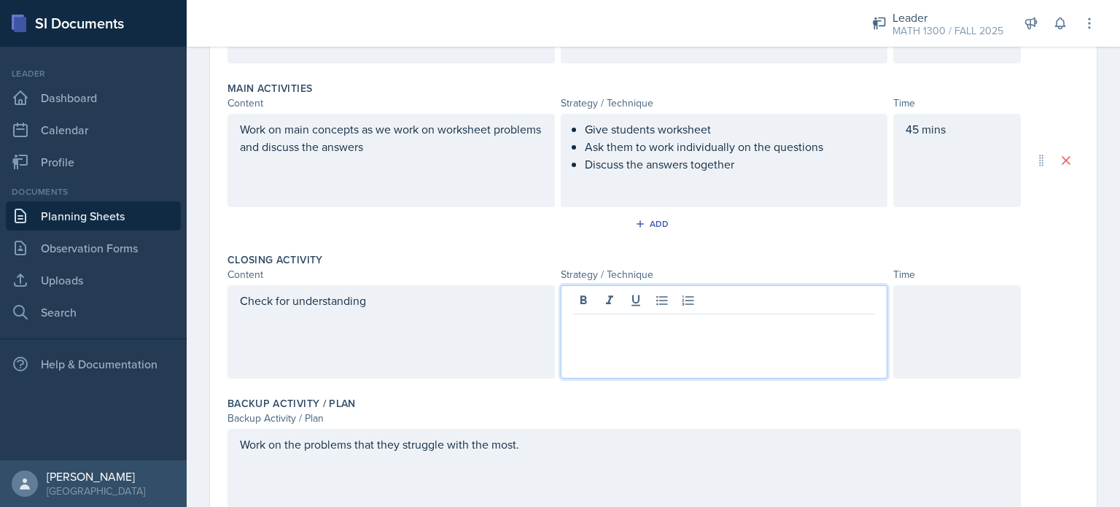
scroll to position [465, 0]
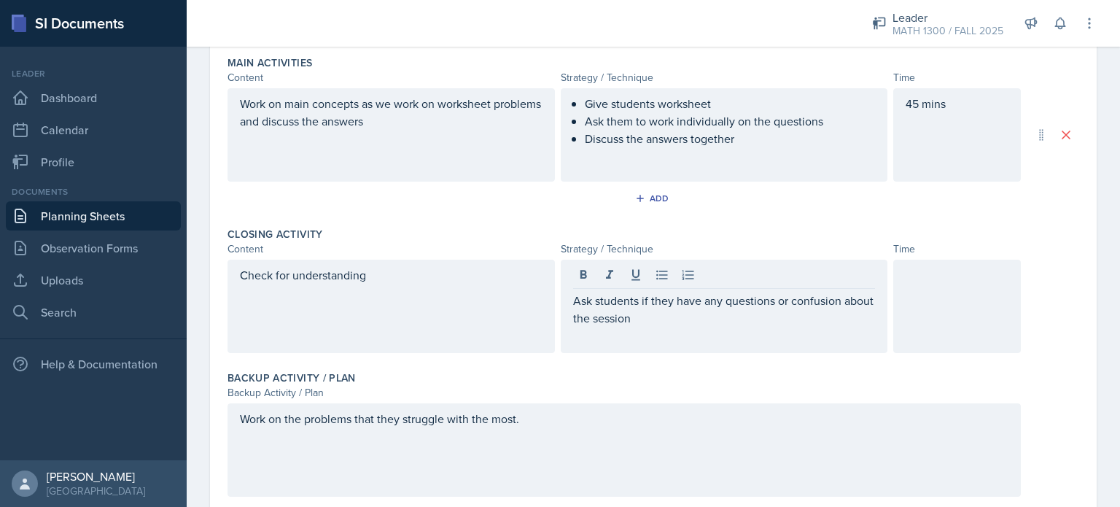
click at [924, 308] on div at bounding box center [957, 306] width 128 height 93
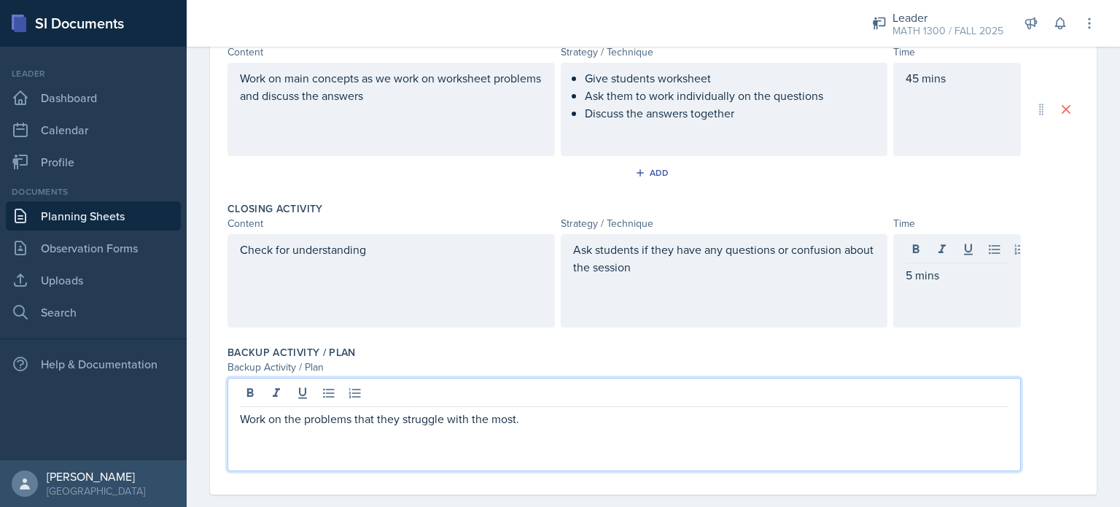
click at [352, 394] on div "Work on the problems that they struggle with the most." at bounding box center [623, 424] width 793 height 93
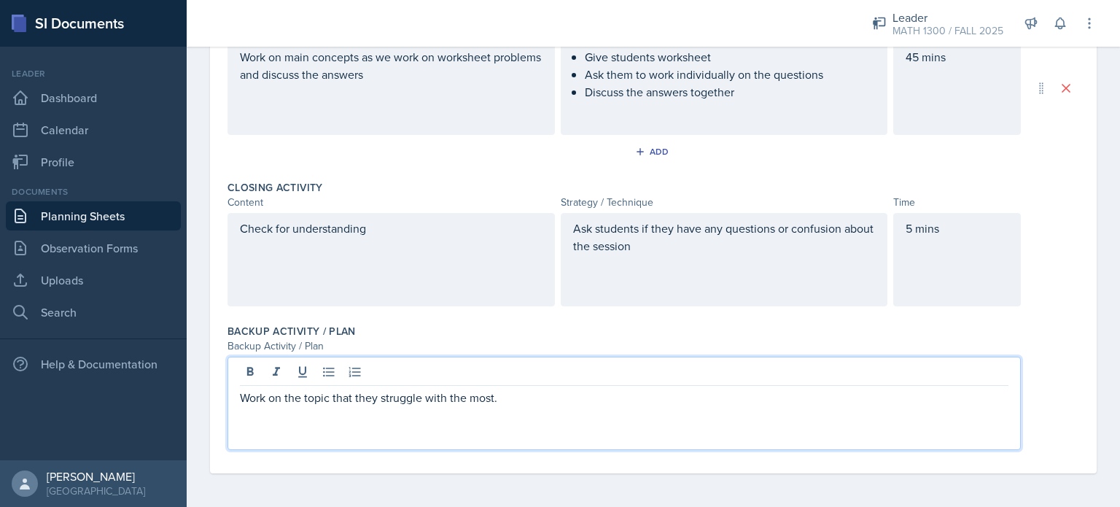
click at [507, 405] on div "Work on the topic that they struggle with the most." at bounding box center [623, 402] width 793 height 93
click at [504, 402] on p "Work on the topic that they struggle with the most." at bounding box center [624, 397] width 768 height 17
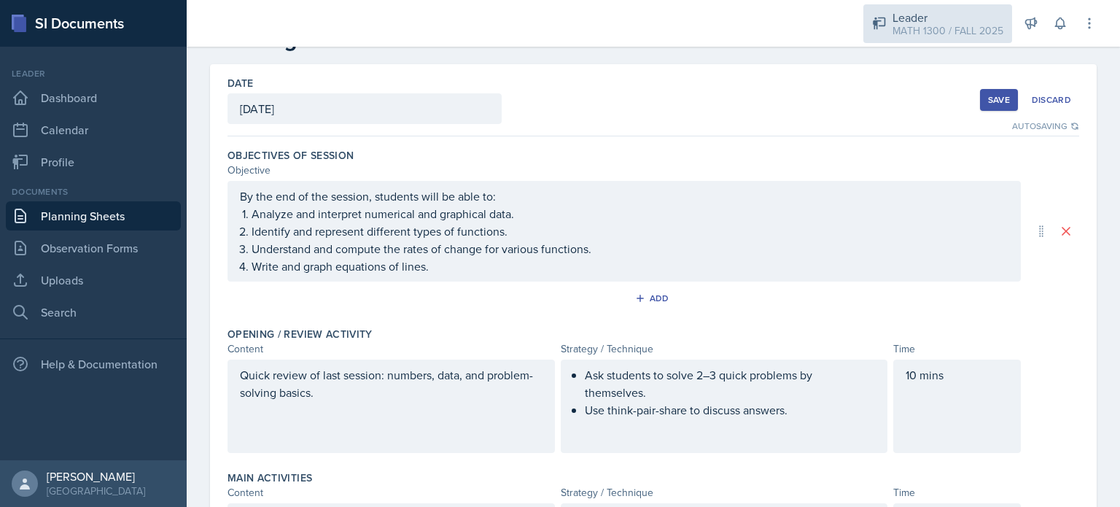
scroll to position [6, 0]
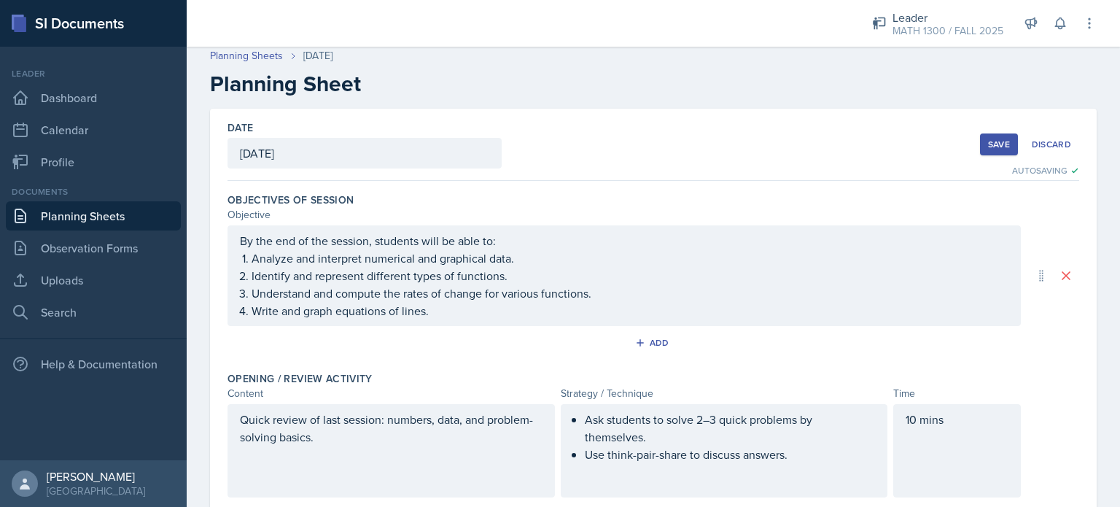
click at [991, 142] on div "Save" at bounding box center [999, 145] width 22 height 12
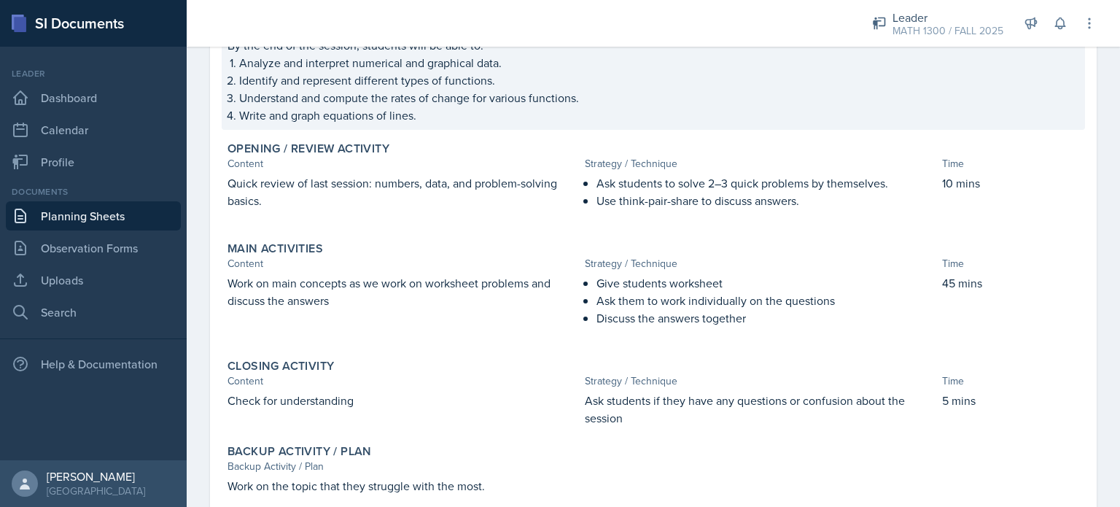
scroll to position [274, 0]
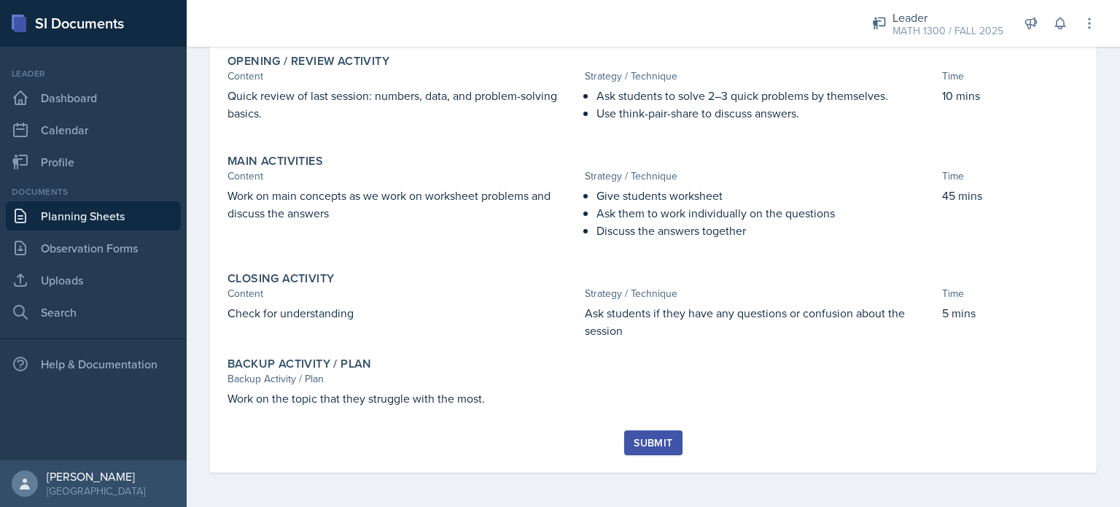
click at [659, 448] on div "Submit" at bounding box center [652, 443] width 39 height 12
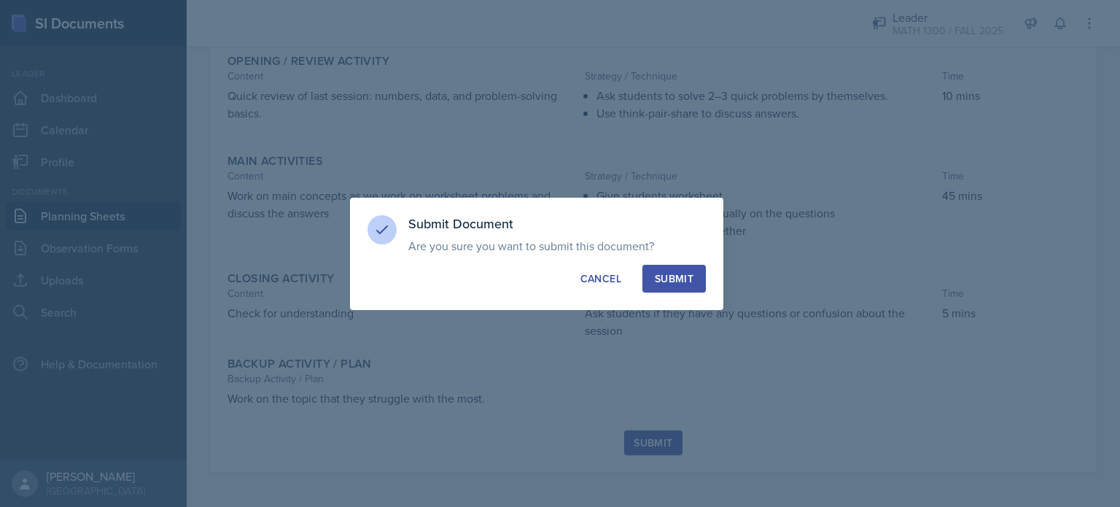
click at [658, 276] on div "Submit" at bounding box center [674, 278] width 39 height 15
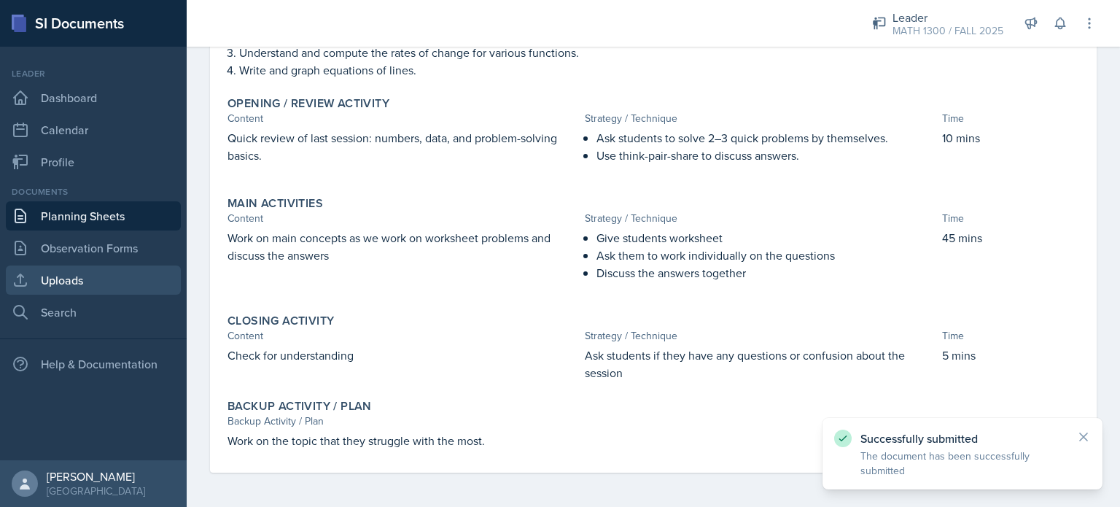
click at [85, 279] on link "Uploads" at bounding box center [93, 279] width 175 height 29
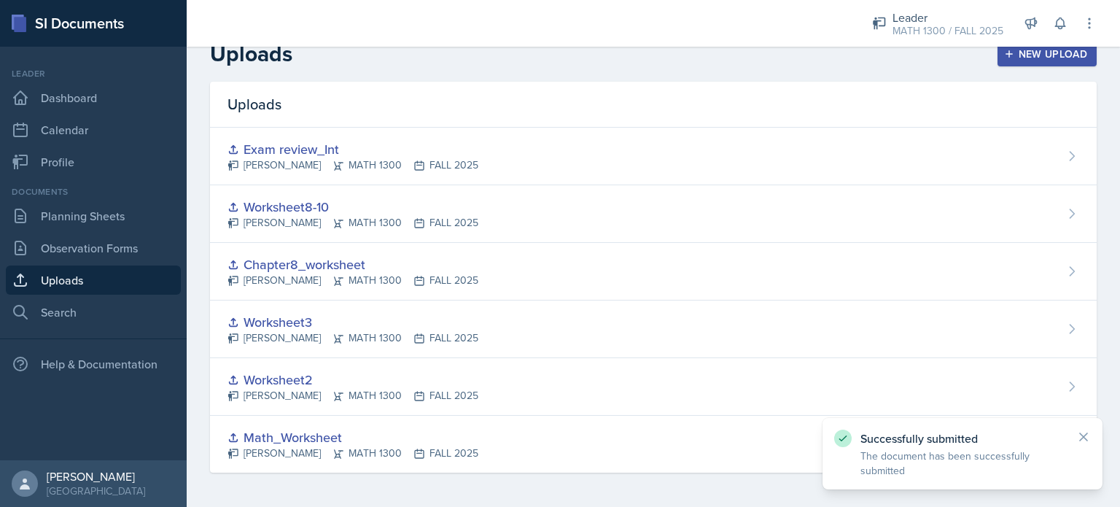
click at [1007, 48] on div "New Upload" at bounding box center [1047, 54] width 81 height 12
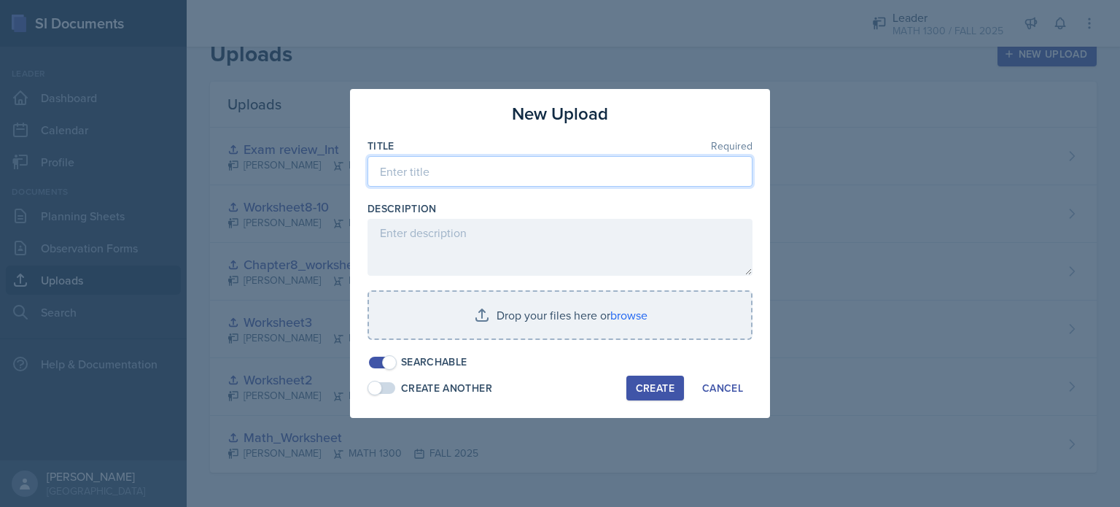
click at [534, 165] on input at bounding box center [559, 171] width 385 height 31
type input "CollegeAlgebraWorksheet1"
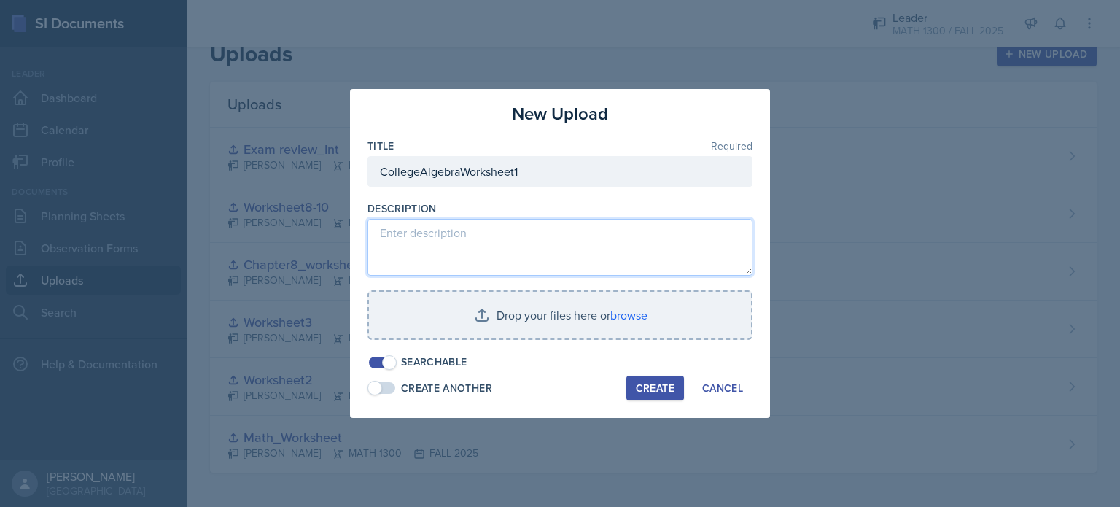
click at [507, 259] on textarea at bounding box center [559, 247] width 385 height 57
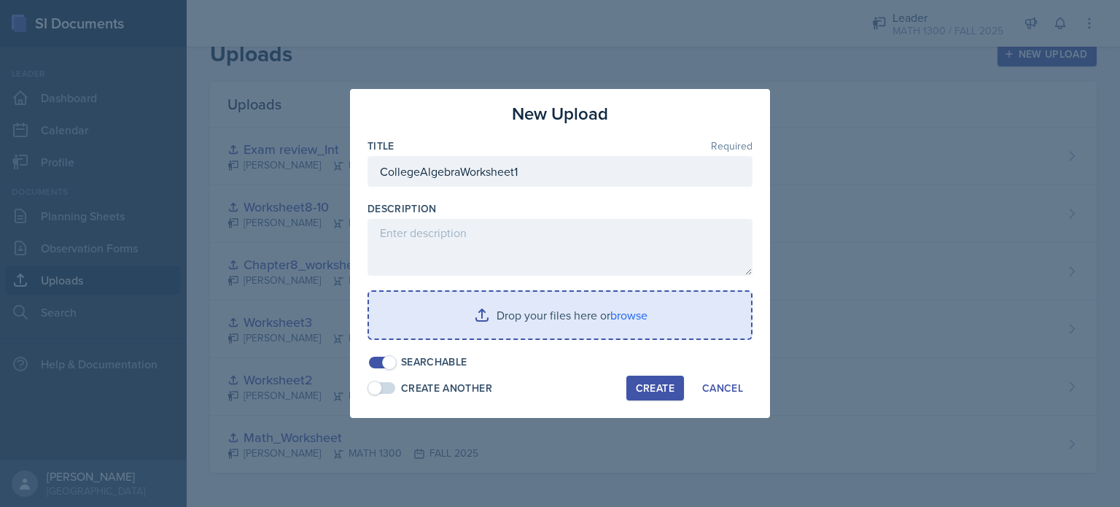
click at [534, 305] on input "file" at bounding box center [560, 315] width 382 height 47
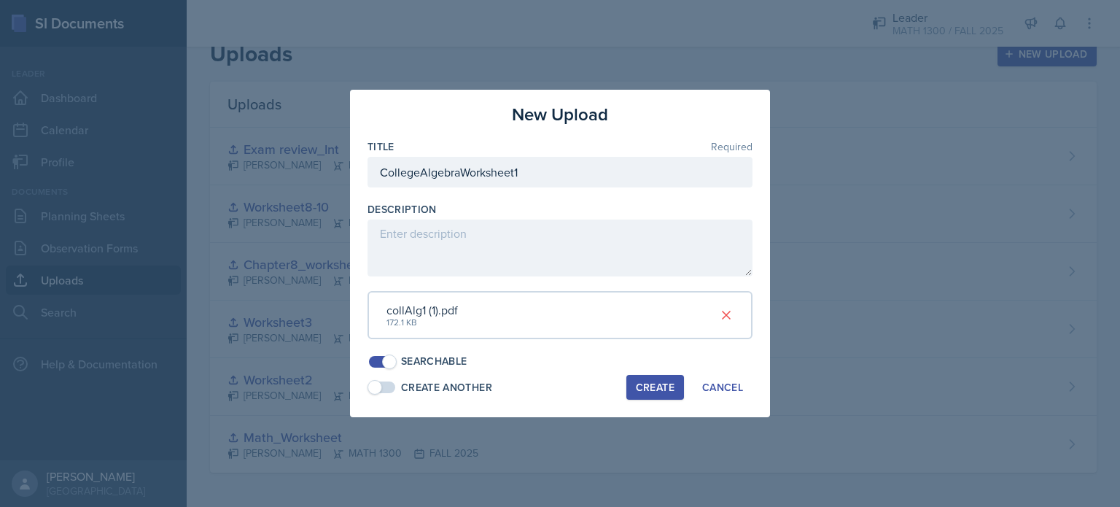
click at [653, 390] on div "Create" at bounding box center [655, 387] width 39 height 12
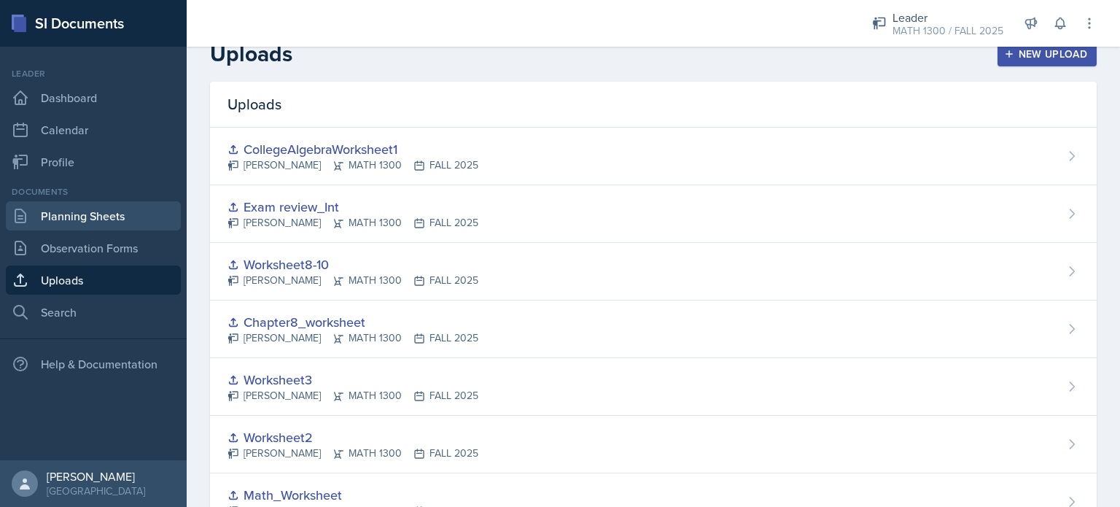
click at [58, 218] on link "Planning Sheets" at bounding box center [93, 215] width 175 height 29
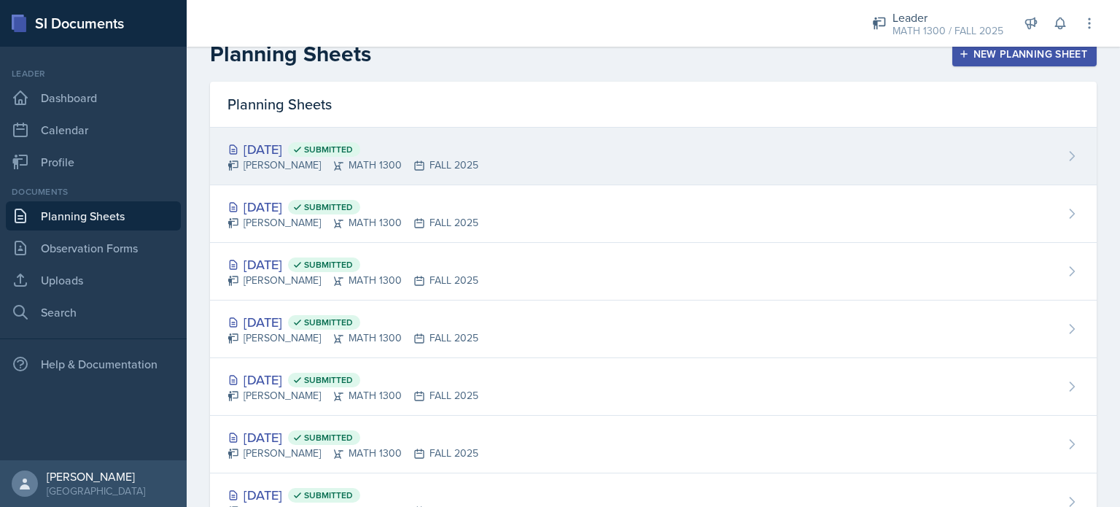
click at [930, 176] on div "[DATE] Submitted [PERSON_NAME] MATH 1300 FALL 2025" at bounding box center [653, 157] width 886 height 58
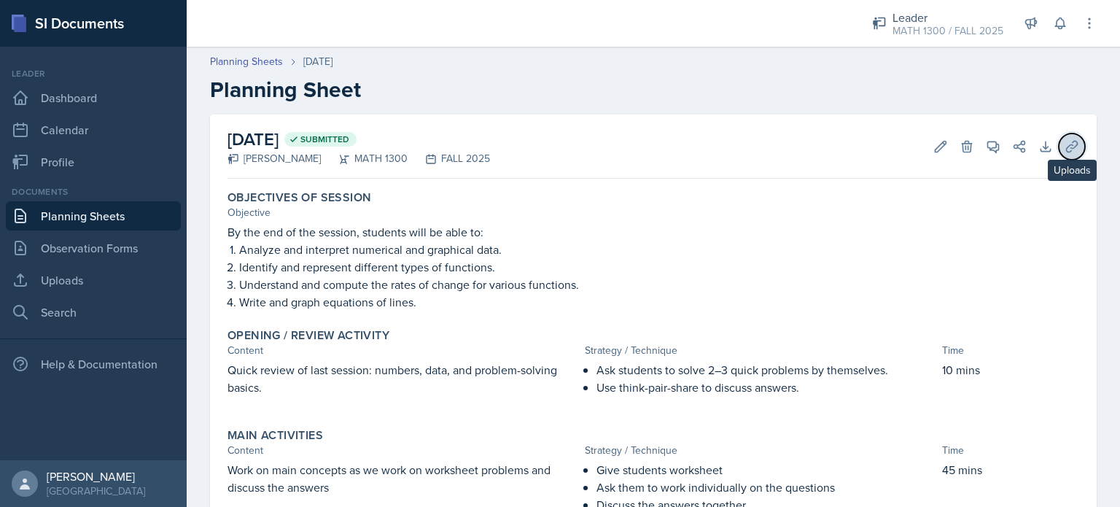
click at [1064, 139] on icon at bounding box center [1071, 146] width 15 height 15
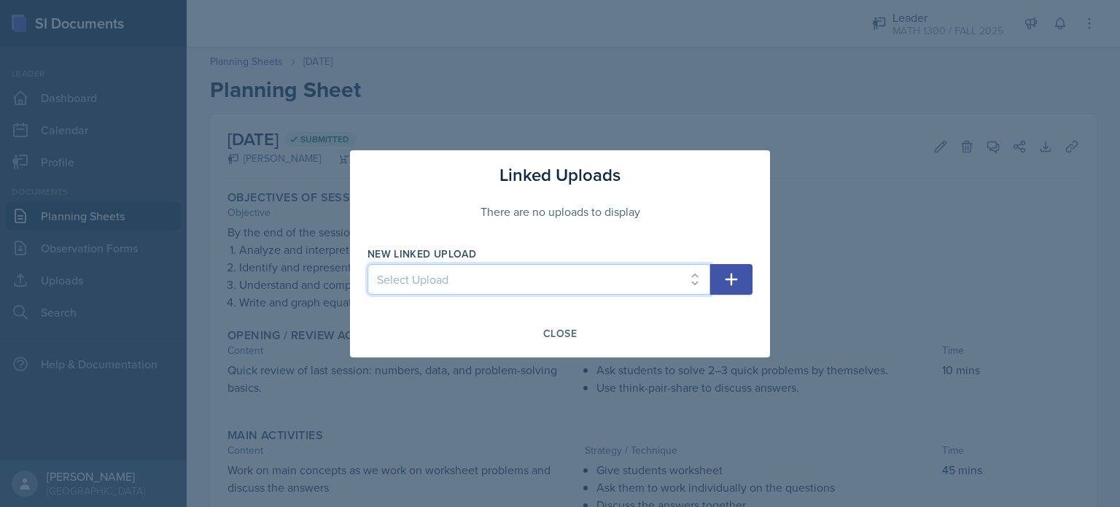
click at [709, 271] on select "Select Upload Math_Worksheet Worksheet2 Worksheet3 Chapter8_worksheet Worksheet…" at bounding box center [538, 279] width 343 height 31
select select "1e75363b-9bd5-4277-a451-c38640b51ffb"
click at [367, 264] on select "Select Upload Math_Worksheet Worksheet2 Worksheet3 Chapter8_worksheet Worksheet…" at bounding box center [538, 279] width 343 height 31
click at [777, 315] on div at bounding box center [560, 253] width 1120 height 507
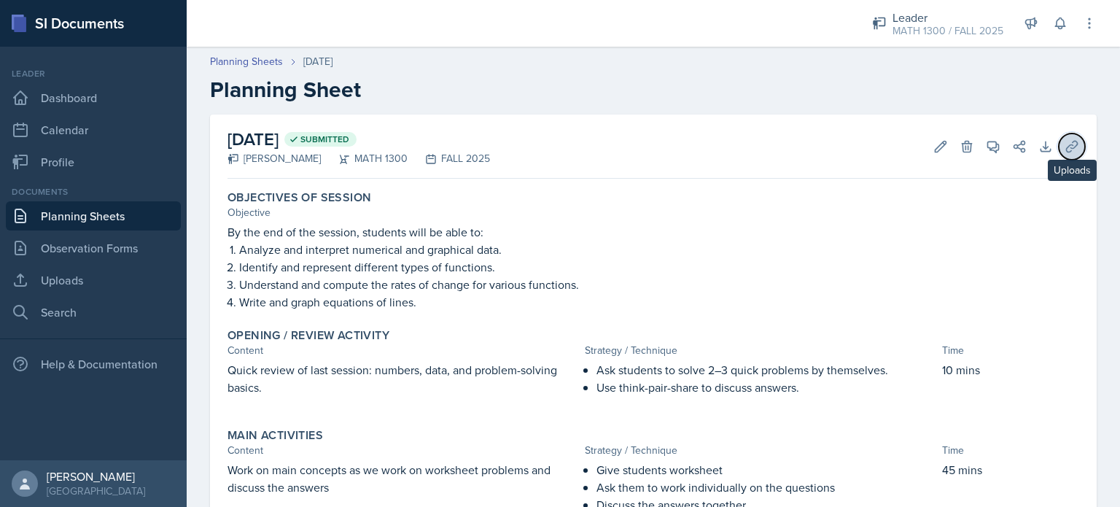
click at [1061, 136] on button "Uploads" at bounding box center [1071, 146] width 26 height 26
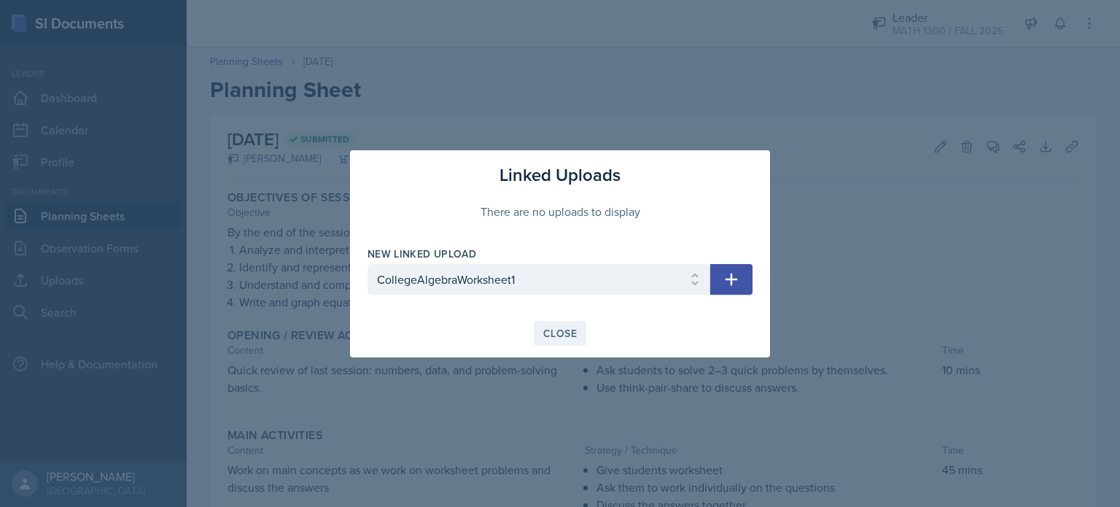
click at [563, 338] on div "Close" at bounding box center [560, 333] width 34 height 12
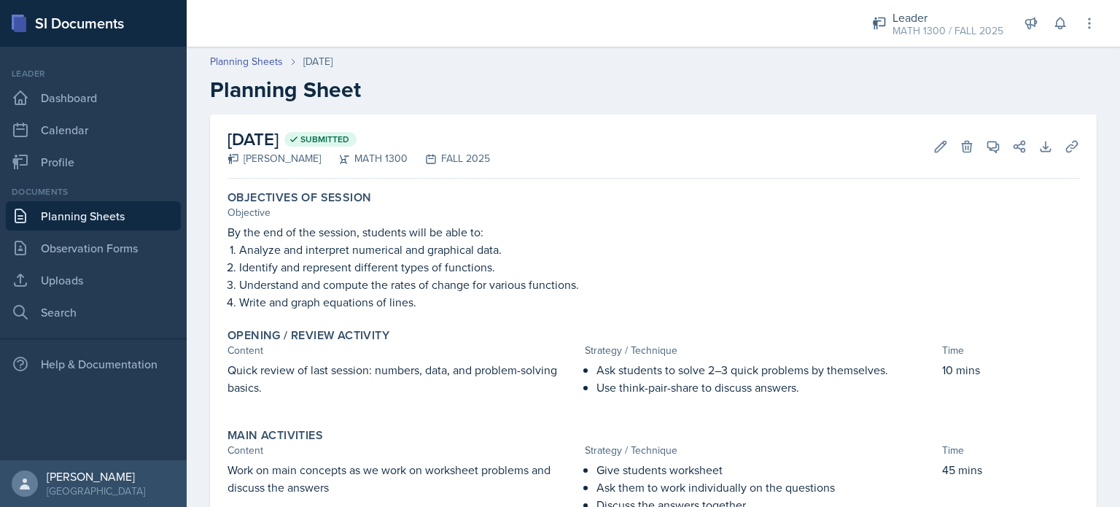
click at [87, 206] on link "Planning Sheets" at bounding box center [93, 215] width 175 height 29
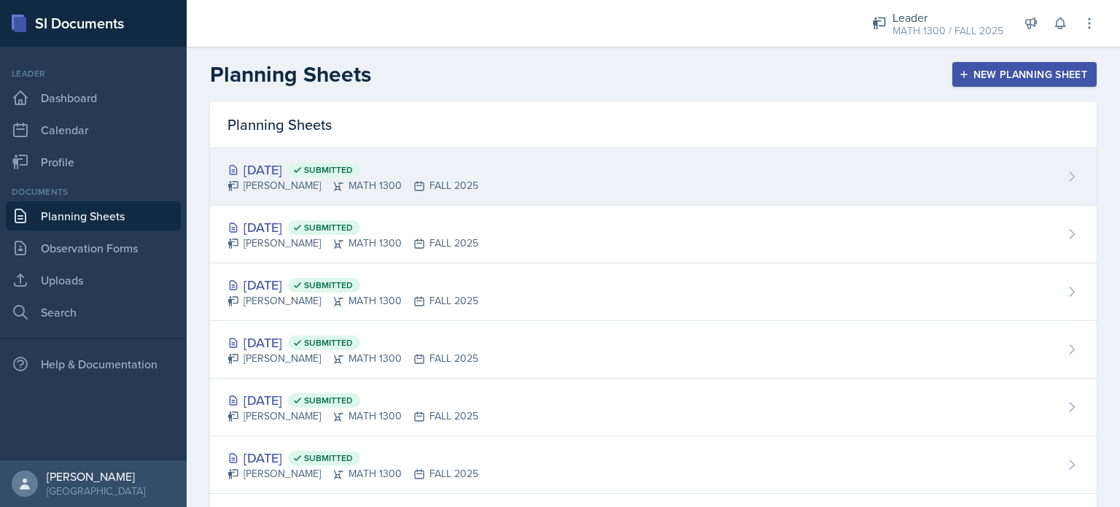
click at [1023, 148] on div "[DATE] Submitted [PERSON_NAME] MATH 1300 FALL 2025" at bounding box center [653, 177] width 886 height 58
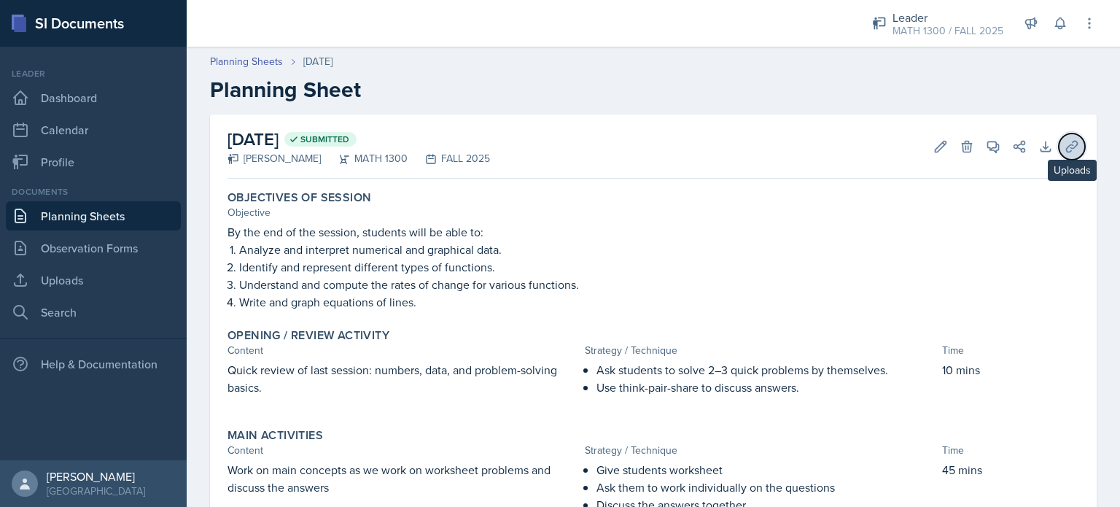
click at [1066, 143] on icon at bounding box center [1071, 146] width 11 height 11
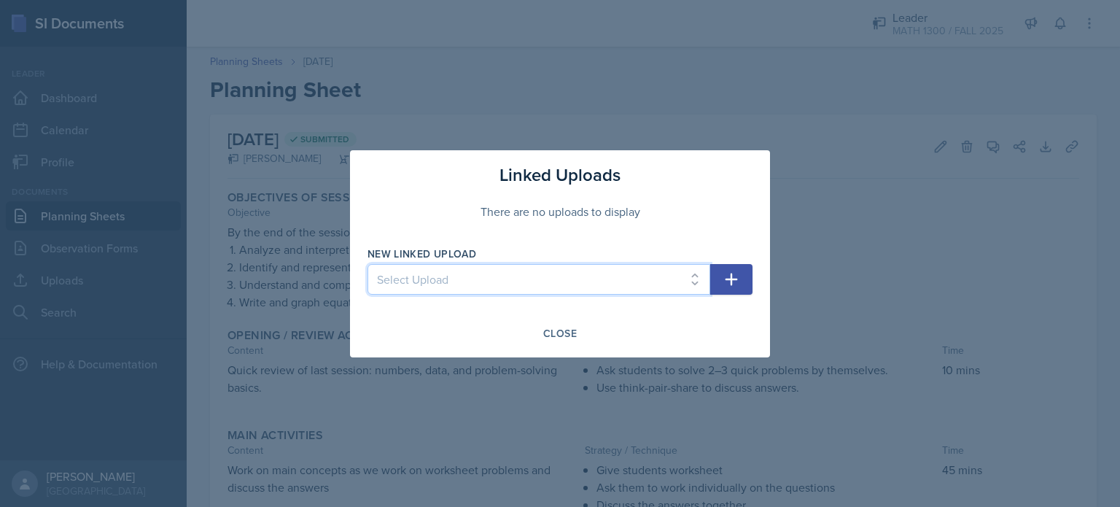
click at [564, 275] on select "Select Upload Math_Worksheet Worksheet2 Worksheet3 Chapter8_worksheet Worksheet…" at bounding box center [538, 279] width 343 height 31
select select "1e75363b-9bd5-4277-a451-c38640b51ffb"
click at [367, 264] on select "Select Upload Math_Worksheet Worksheet2 Worksheet3 Chapter8_worksheet Worksheet…" at bounding box center [538, 279] width 343 height 31
click at [717, 286] on button "button" at bounding box center [731, 279] width 42 height 31
select select
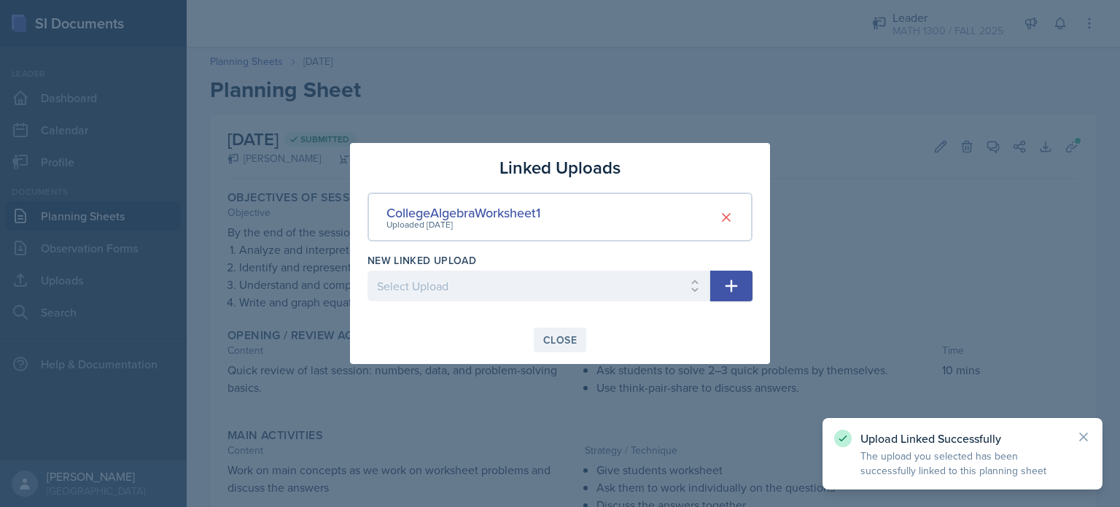
click at [552, 338] on div "Close" at bounding box center [560, 340] width 34 height 12
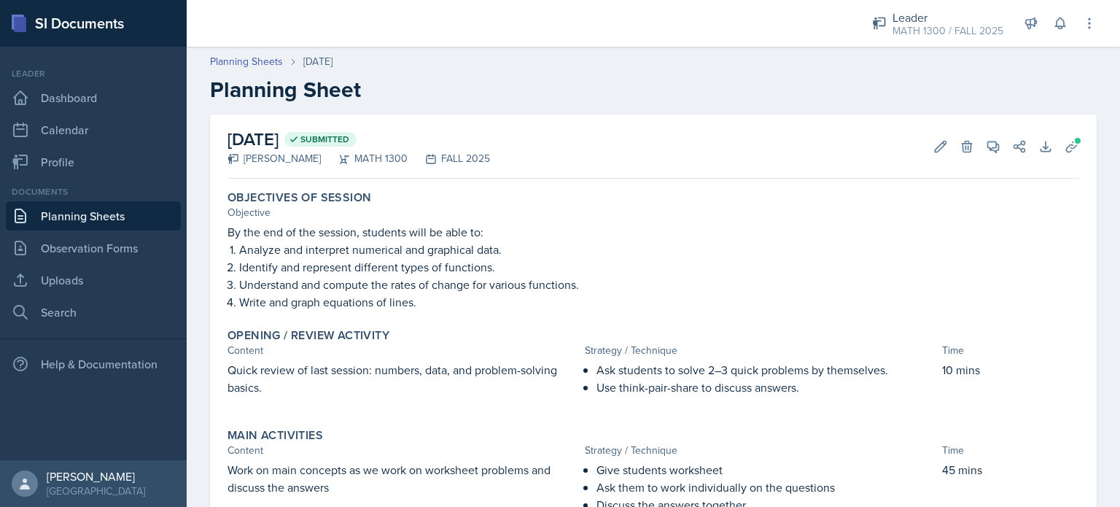
click at [65, 215] on link "Planning Sheets" at bounding box center [93, 215] width 175 height 29
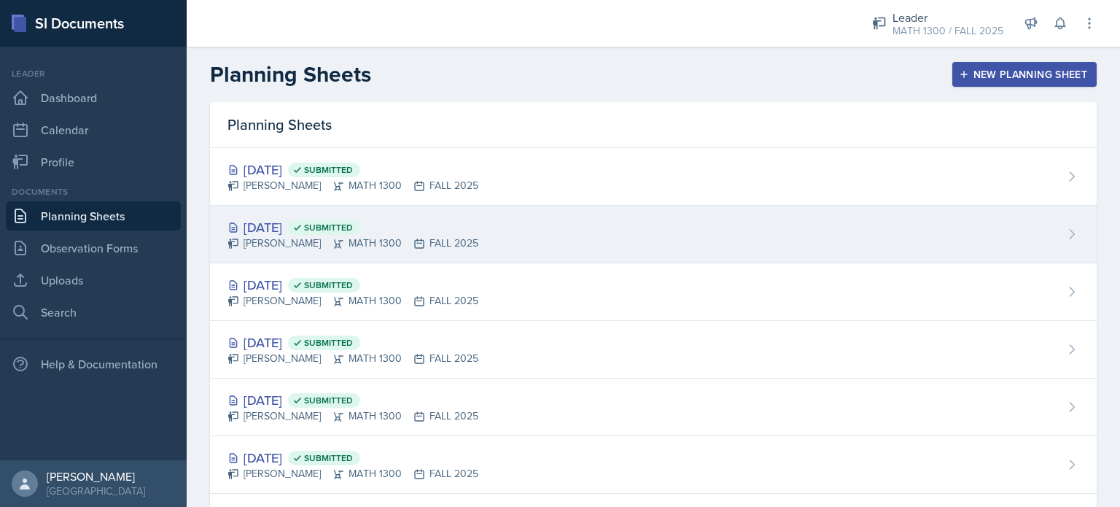
click at [340, 215] on div "[DATE] Submitted [PERSON_NAME] MATH 1300 FALL 2025" at bounding box center [653, 235] width 886 height 58
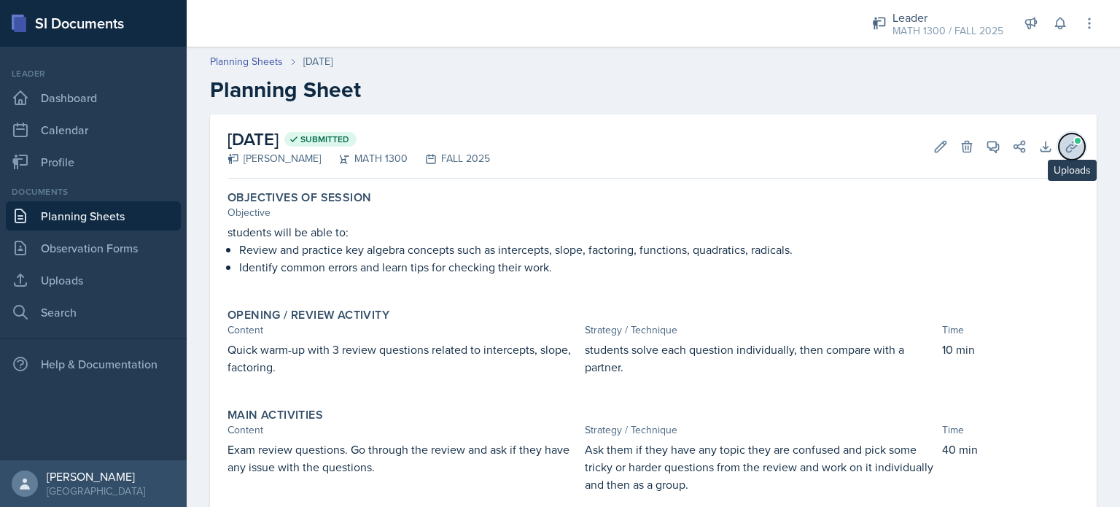
click at [1064, 139] on icon at bounding box center [1071, 146] width 15 height 15
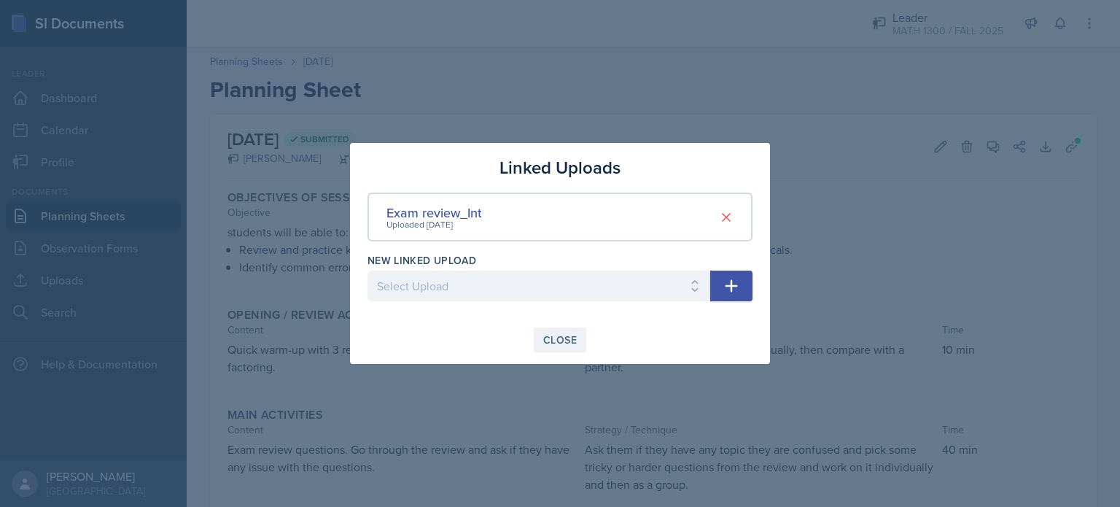
click at [558, 330] on button "Close" at bounding box center [560, 339] width 52 height 25
